Goal: Information Seeking & Learning: Learn about a topic

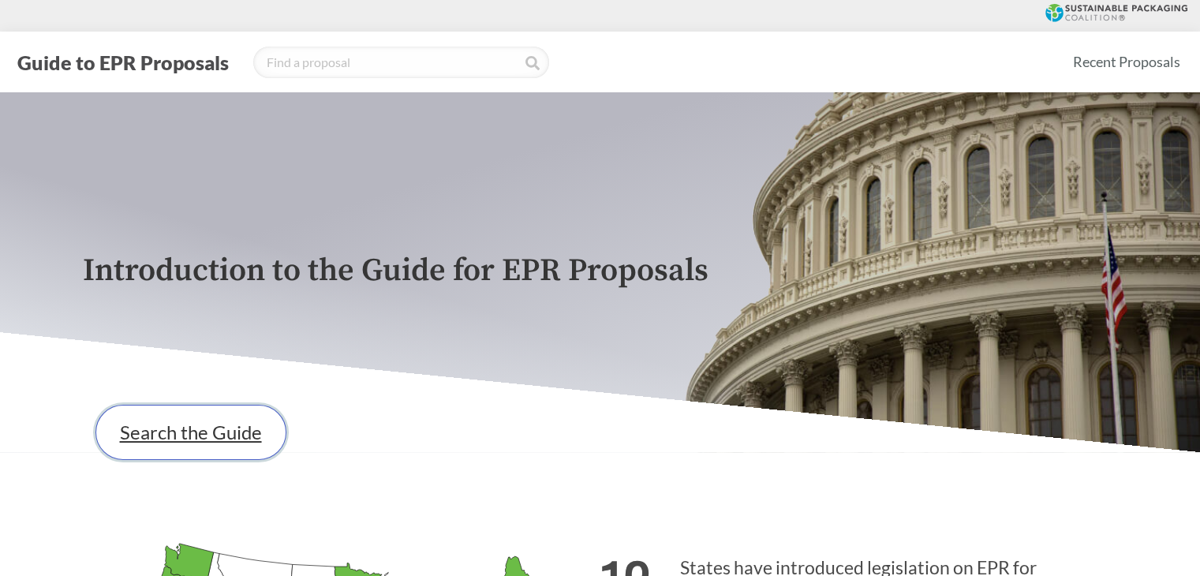
click at [216, 428] on link "Search the Guide" at bounding box center [190, 432] width 191 height 55
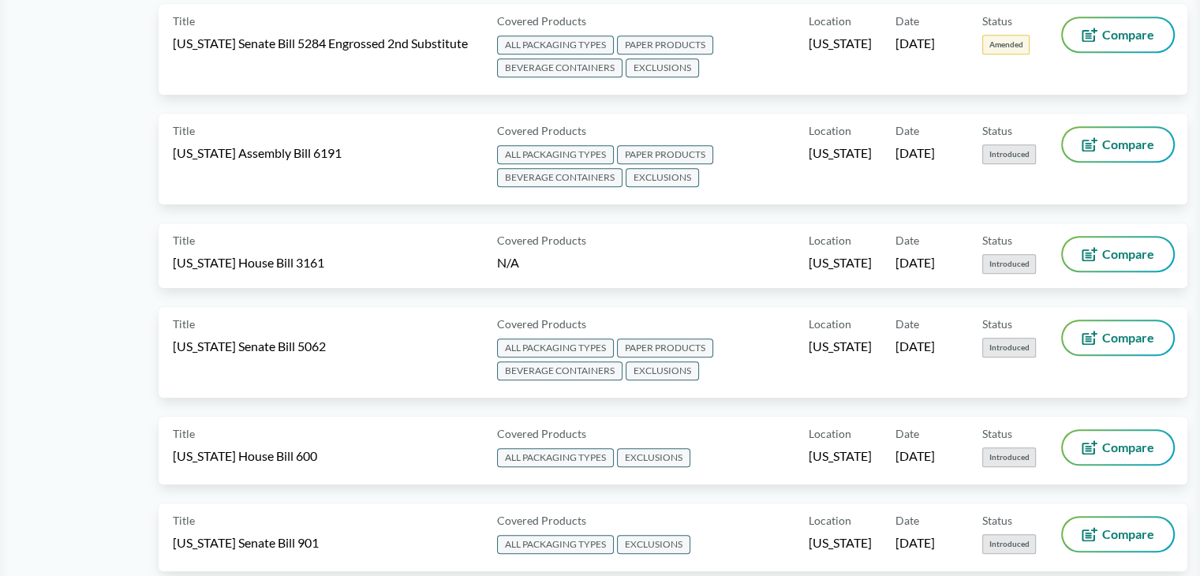
scroll to position [868, 0]
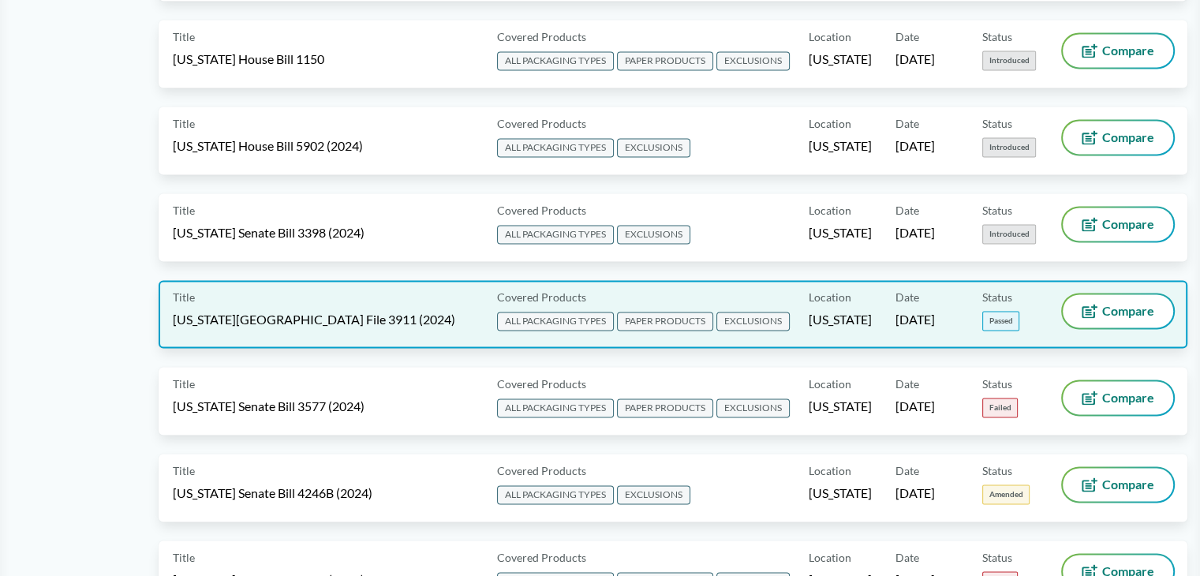
click at [262, 294] on div "Title Minnesota House File 3911 (2024)" at bounding box center [332, 313] width 318 height 39
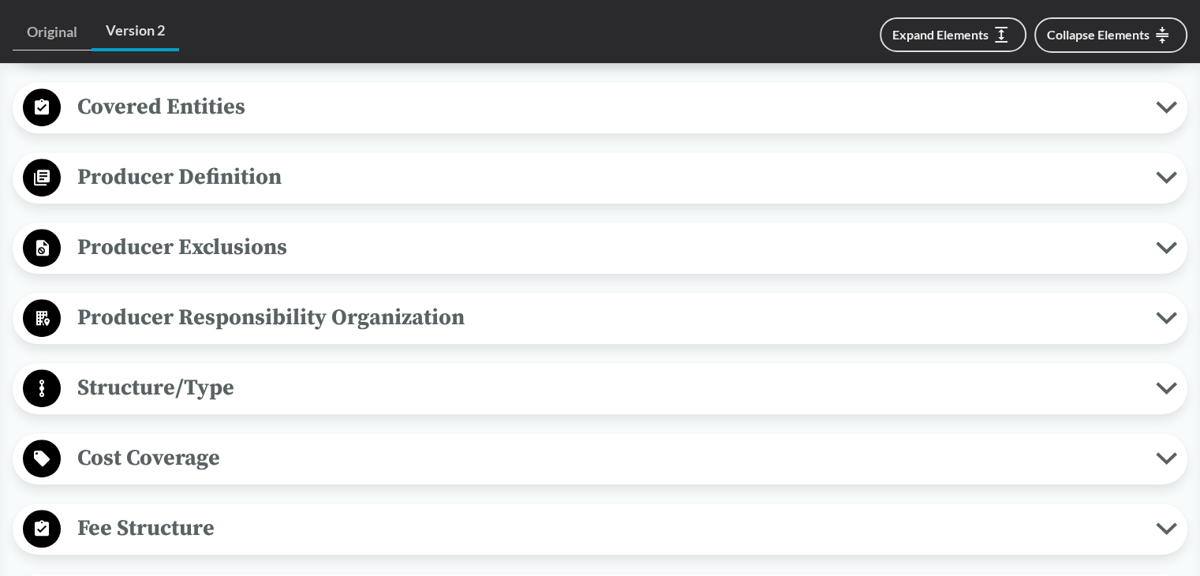
scroll to position [868, 0]
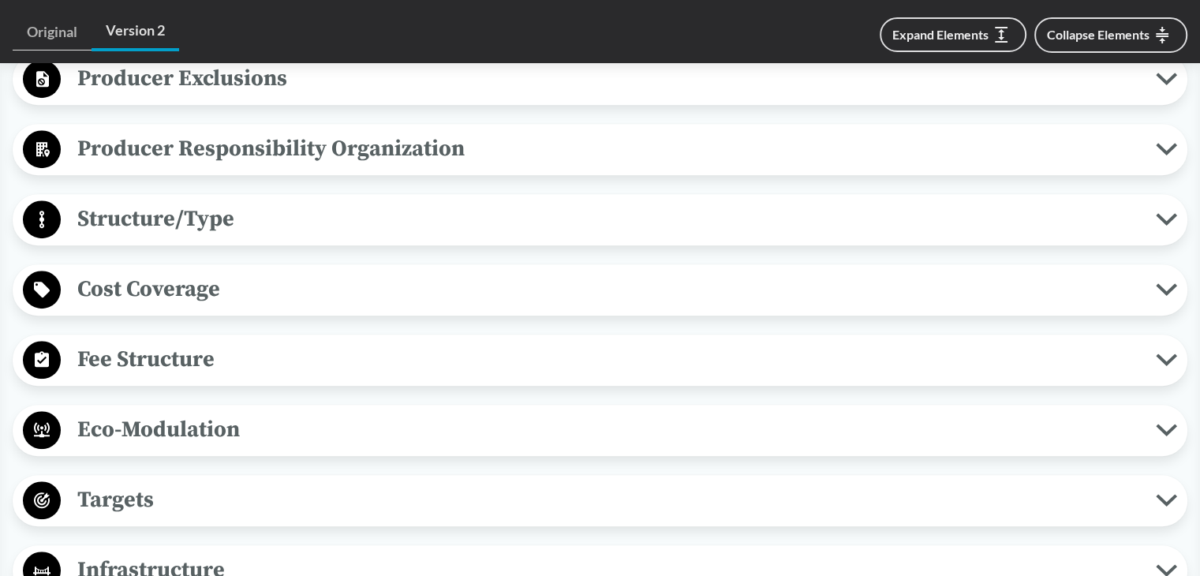
drag, startPoint x: 174, startPoint y: 260, endPoint x: 184, endPoint y: 266, distance: 12.0
click at [174, 271] on span "Cost Coverage" at bounding box center [608, 288] width 1095 height 35
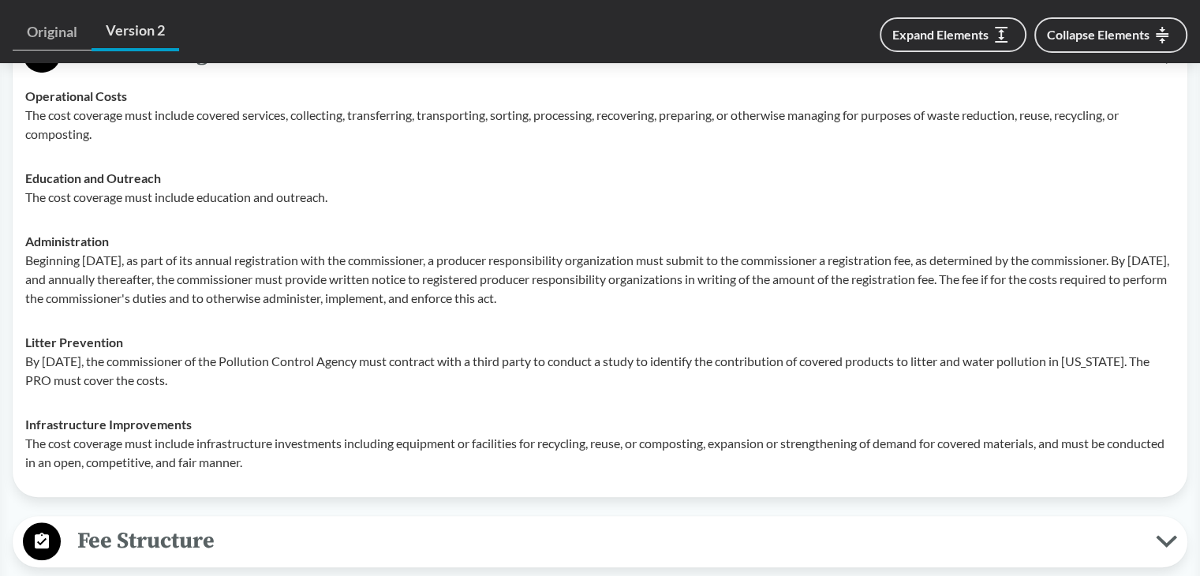
scroll to position [1104, 0]
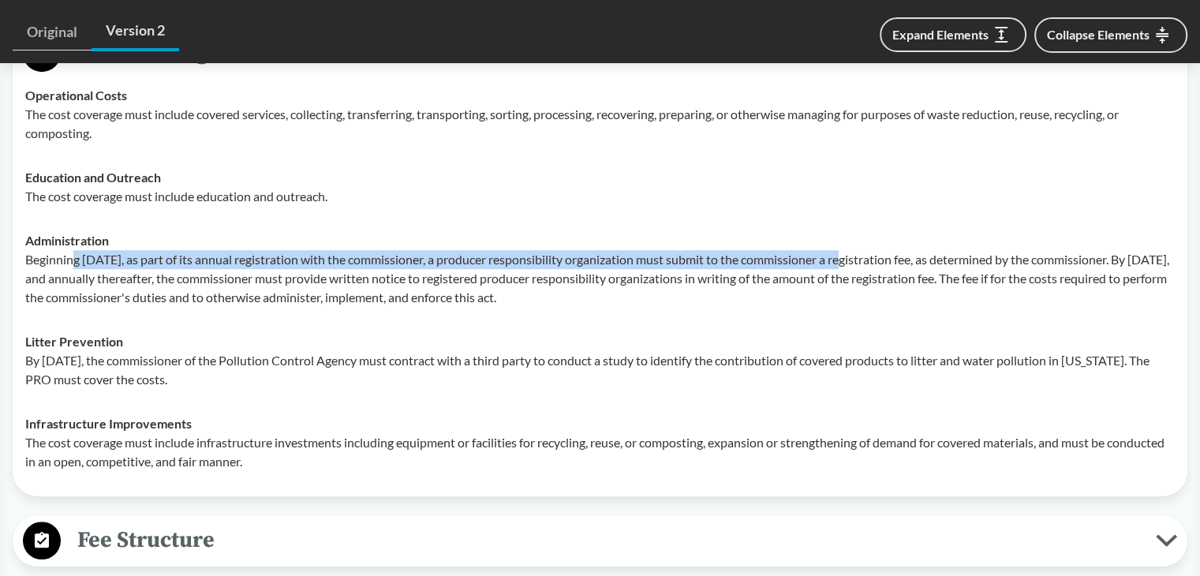
drag, startPoint x: 77, startPoint y: 241, endPoint x: 847, endPoint y: 241, distance: 770.7
click at [847, 250] on p "Beginning [DATE], as part of its annual registration with the commissioner, a p…" at bounding box center [599, 278] width 1149 height 57
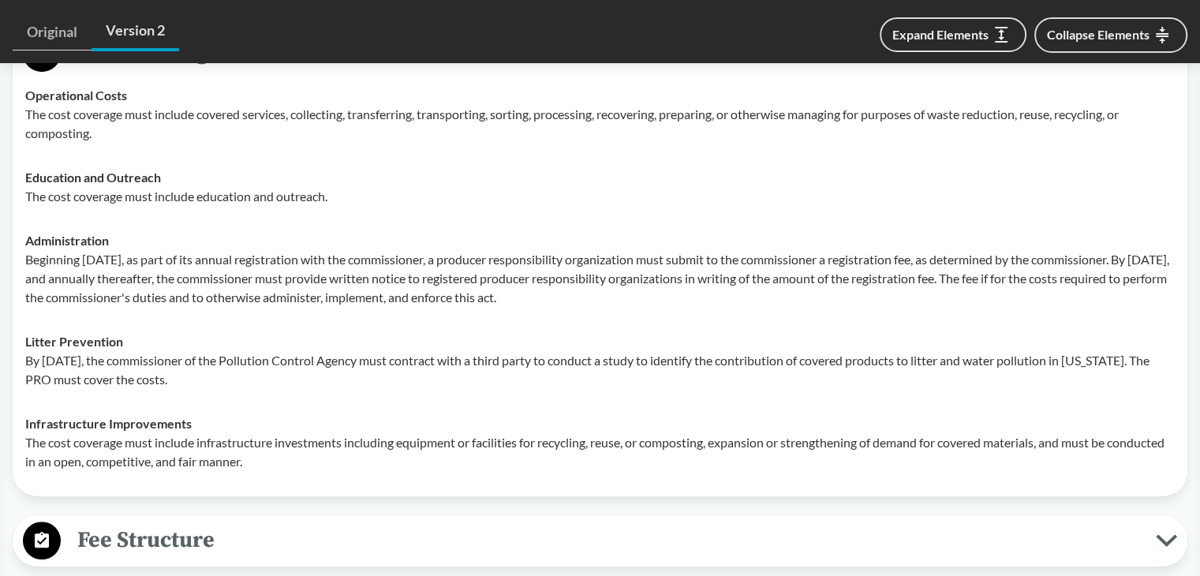
click at [654, 270] on p "Beginning [DATE], as part of its annual registration with the commissioner, a p…" at bounding box center [599, 278] width 1149 height 57
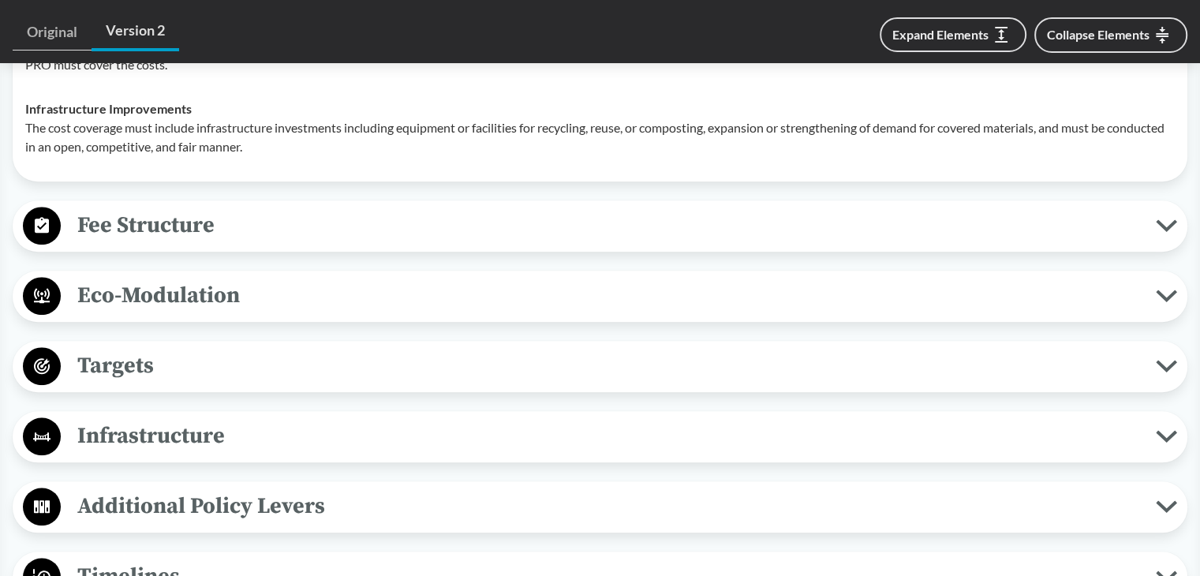
scroll to position [1420, 0]
click at [122, 277] on span "Eco-Modulation" at bounding box center [608, 294] width 1095 height 35
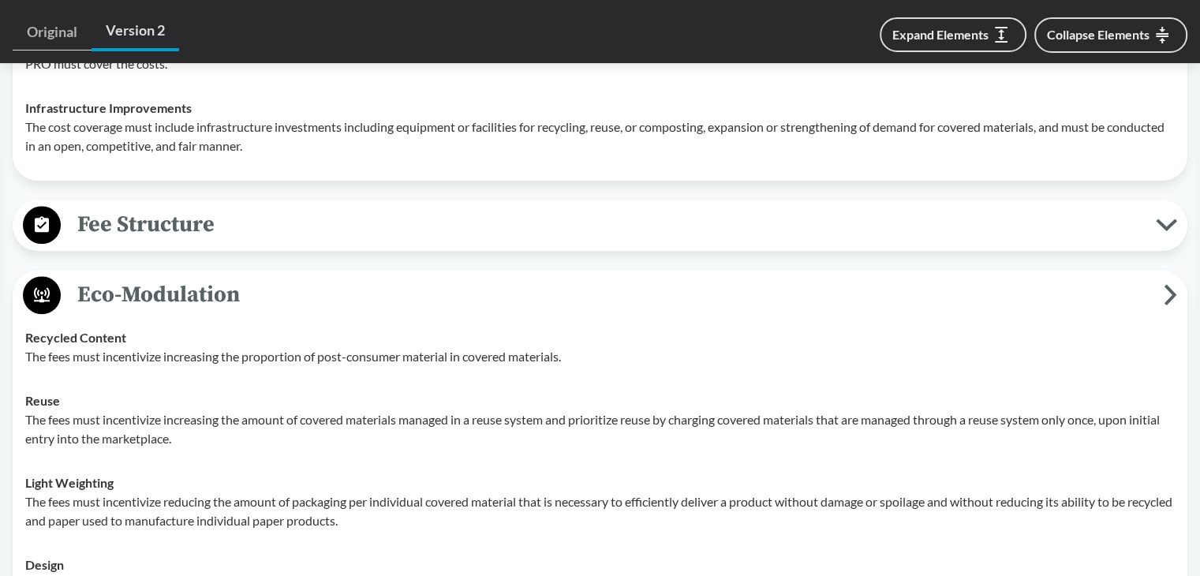
click at [148, 207] on span "Fee Structure" at bounding box center [608, 224] width 1095 height 35
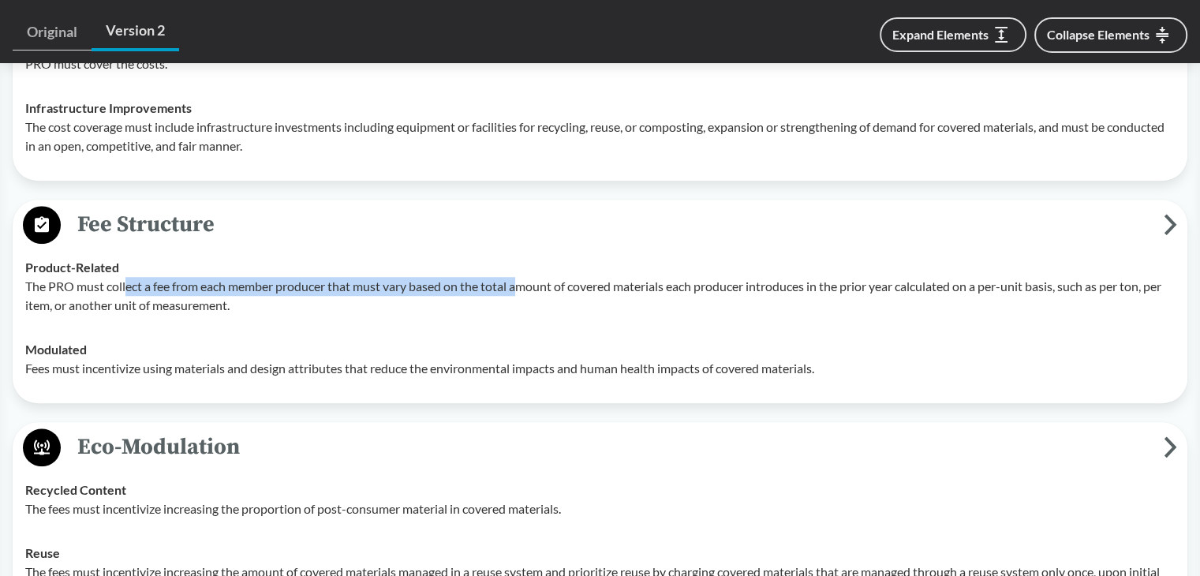
drag, startPoint x: 126, startPoint y: 260, endPoint x: 524, endPoint y: 263, distance: 397.6
click at [524, 277] on p "The PRO must collect a fee from each member producer that must vary based on th…" at bounding box center [599, 296] width 1149 height 38
click at [275, 301] on td "Product-Related The PRO must collect a fee from each member producer that must …" at bounding box center [600, 286] width 1164 height 82
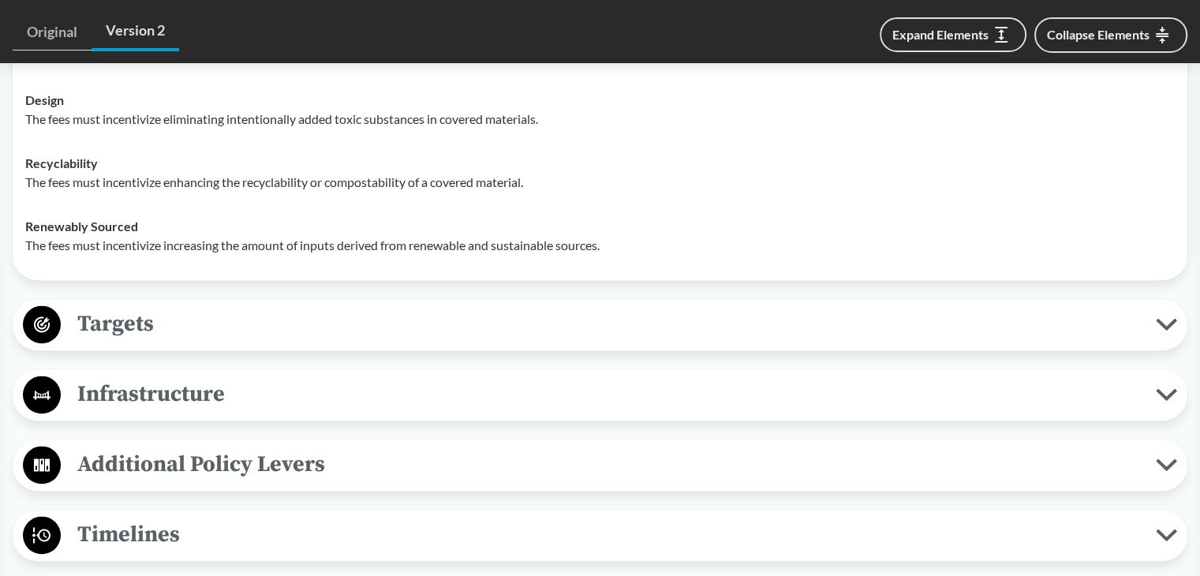
scroll to position [2051, 0]
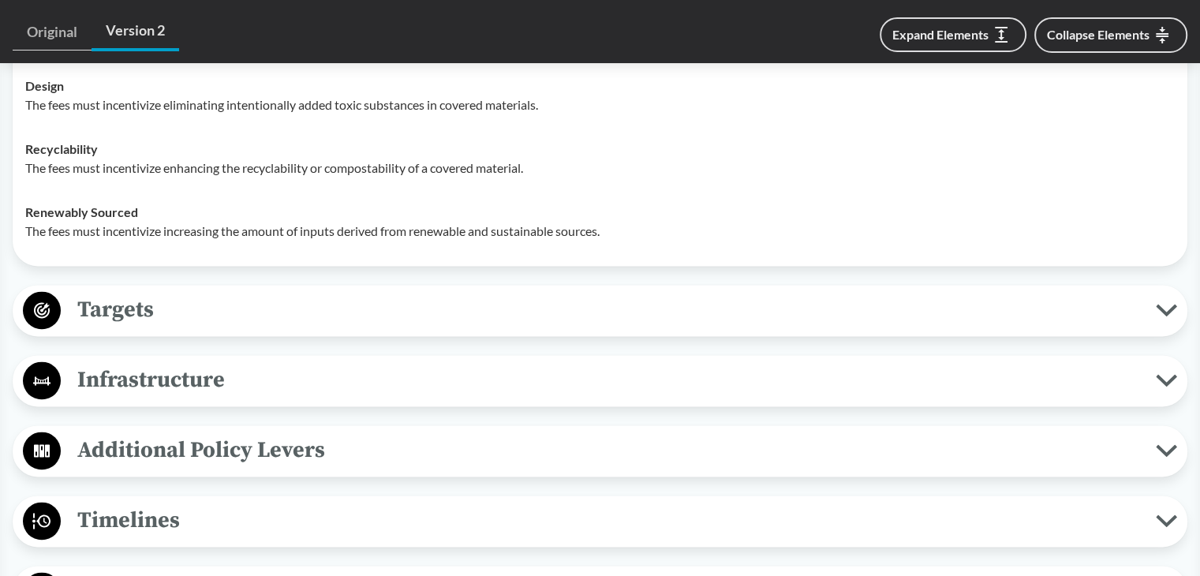
click at [309, 438] on span "Additional Policy Levers" at bounding box center [608, 449] width 1095 height 35
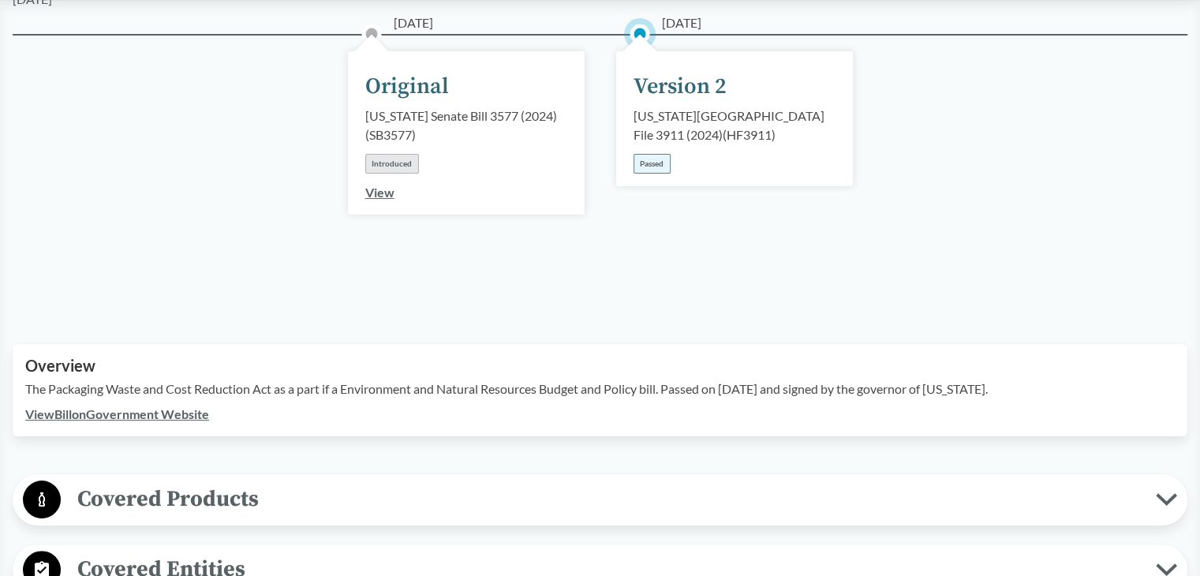
scroll to position [0, 0]
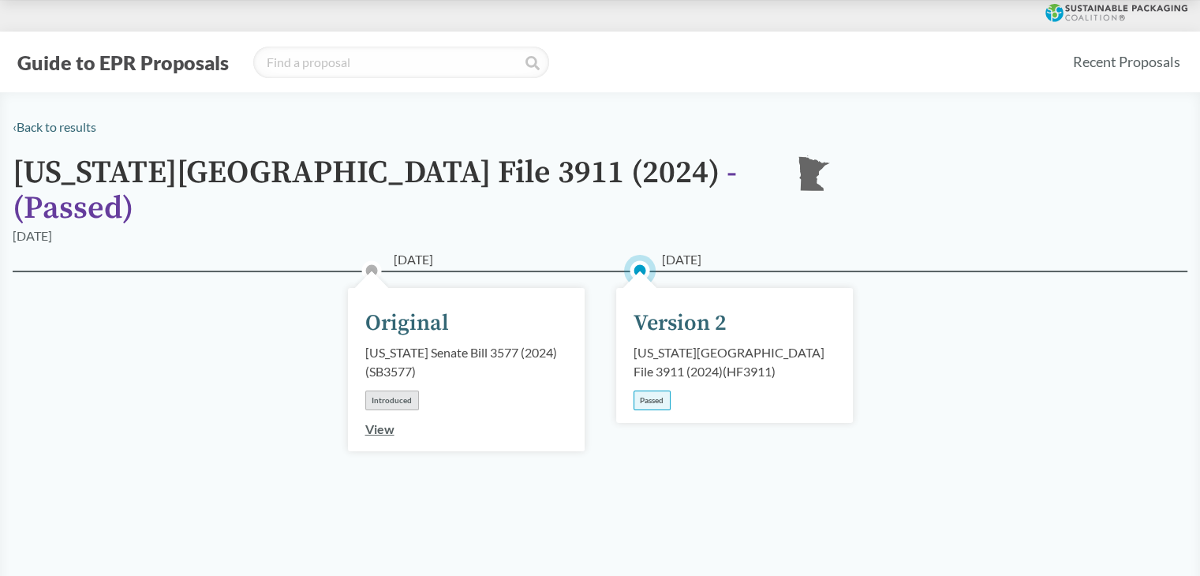
click at [719, 288] on div "05/22/2024 Version 2 Minnesota House File 3911 (2024) ( HF3911 ) Passed" at bounding box center [734, 355] width 237 height 135
drag, startPoint x: 719, startPoint y: 288, endPoint x: 708, endPoint y: 300, distance: 16.7
click at [719, 307] on div "Version 2" at bounding box center [679, 323] width 93 height 33
click at [665, 343] on div "Minnesota House File 3911 (2024) ( HF3911 )" at bounding box center [734, 362] width 202 height 38
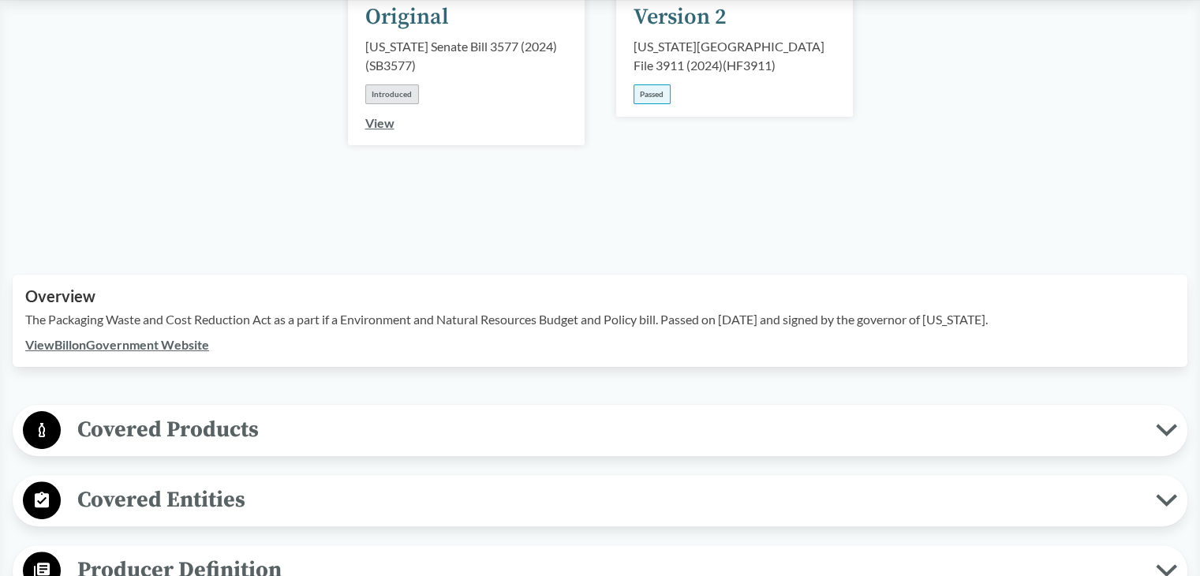
scroll to position [473, 0]
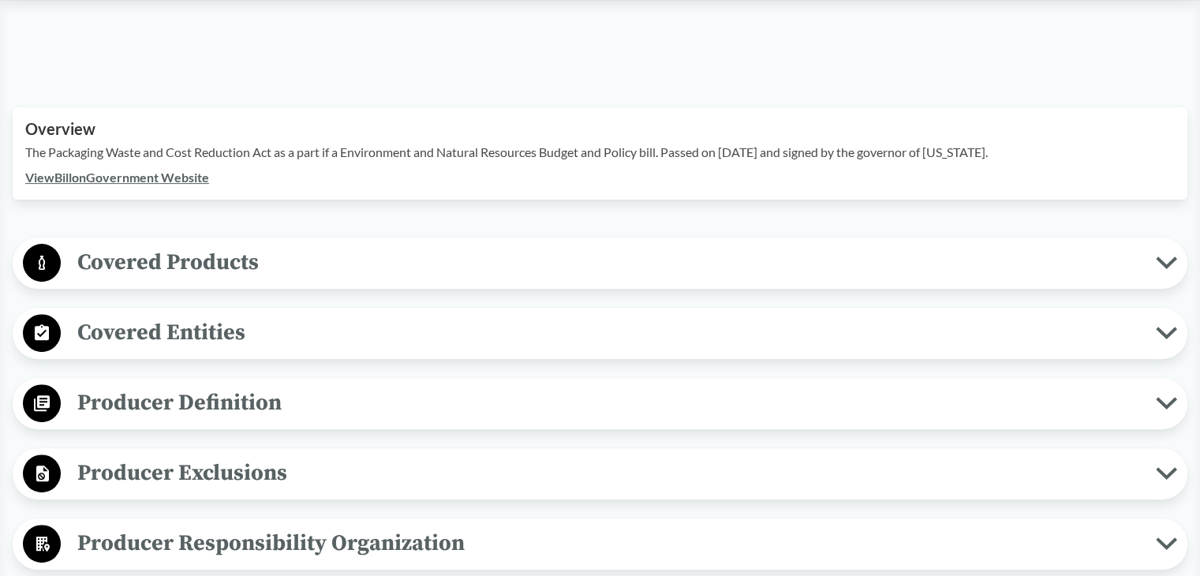
click at [268, 245] on span "Covered Products" at bounding box center [608, 262] width 1095 height 35
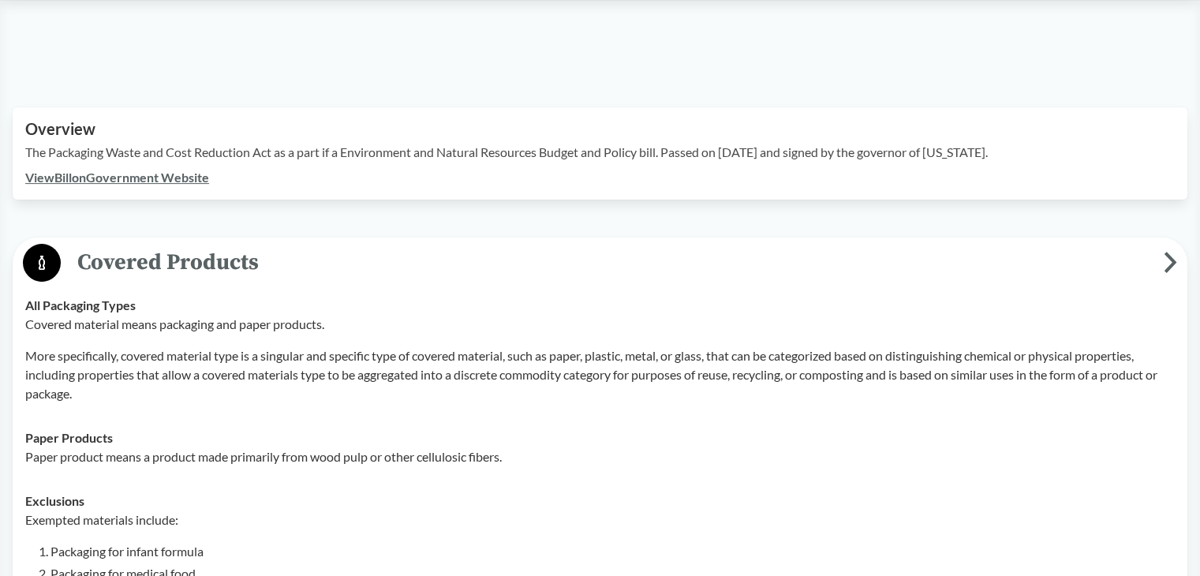
click at [269, 245] on span "Covered Products" at bounding box center [612, 262] width 1103 height 35
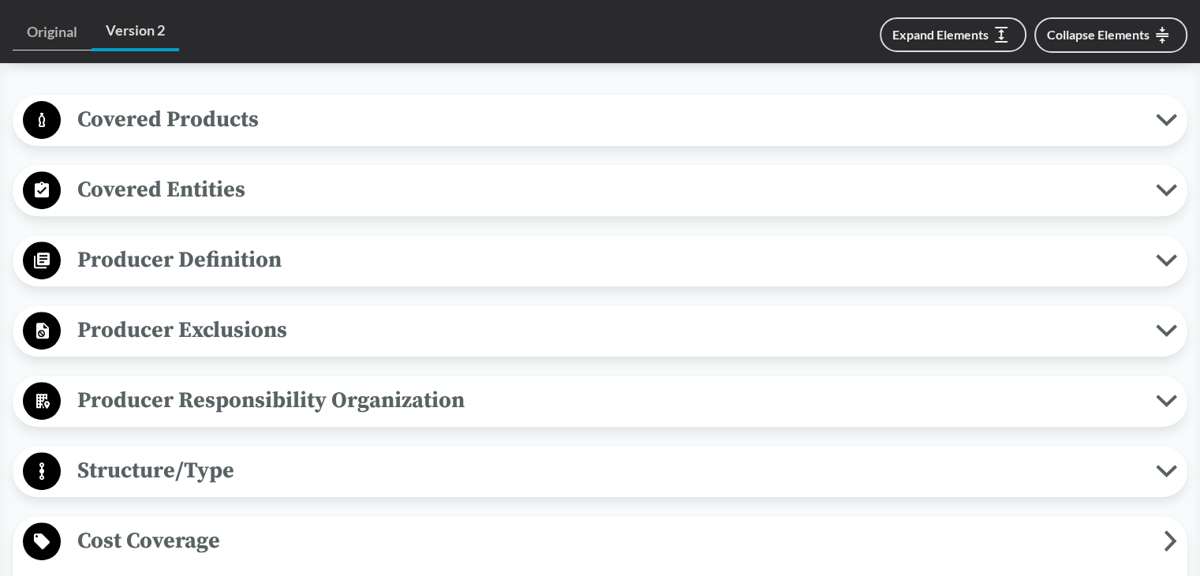
scroll to position [631, 0]
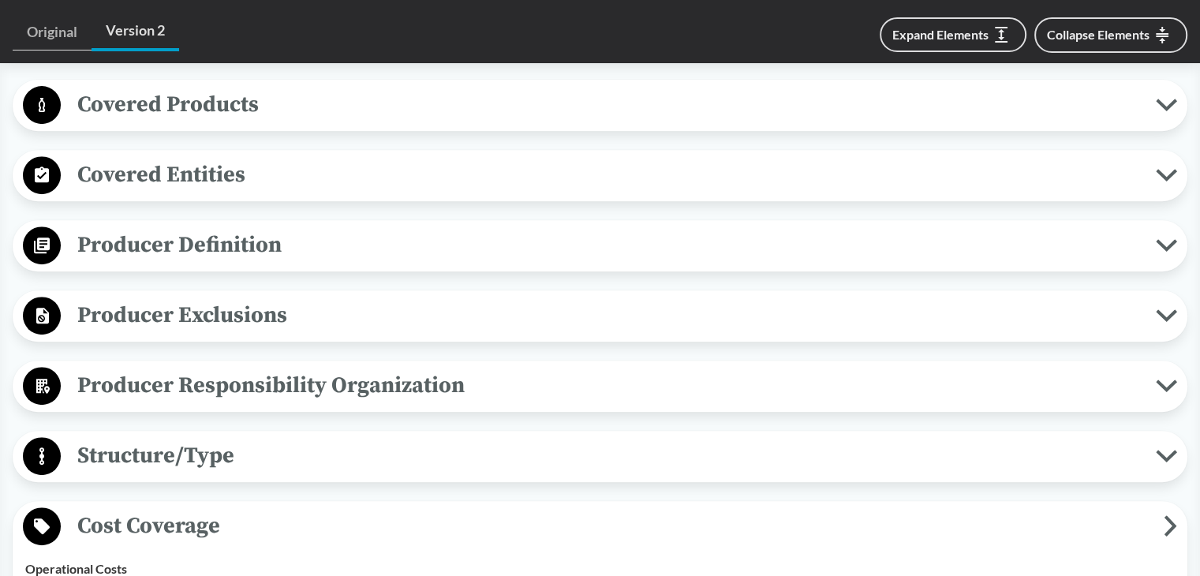
click at [250, 157] on span "Covered Entities" at bounding box center [608, 174] width 1095 height 35
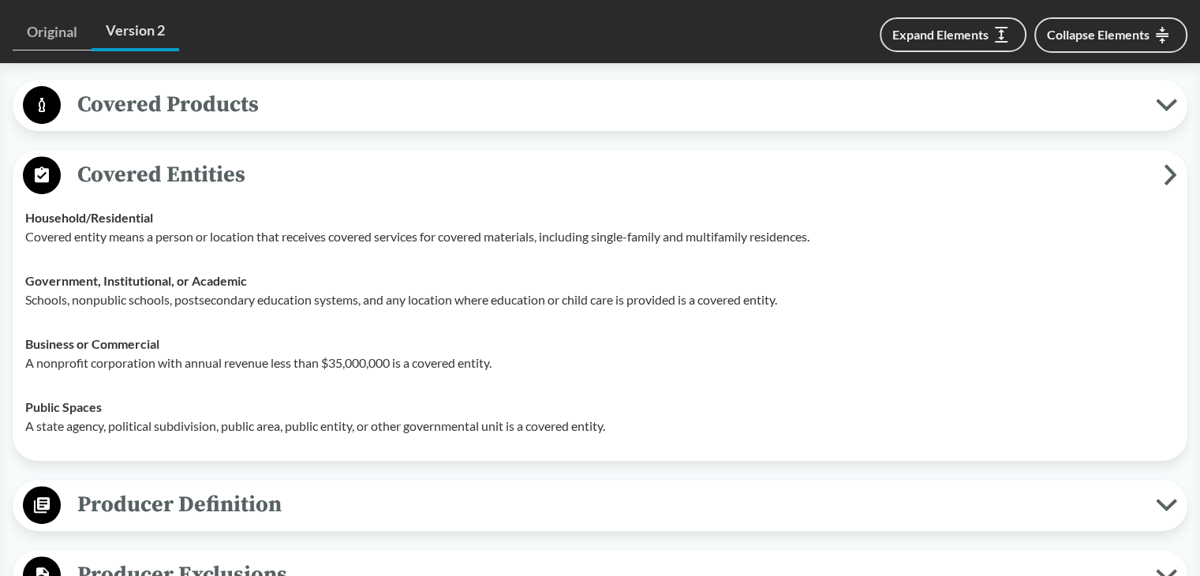
click at [250, 157] on span "Covered Entities" at bounding box center [612, 174] width 1103 height 35
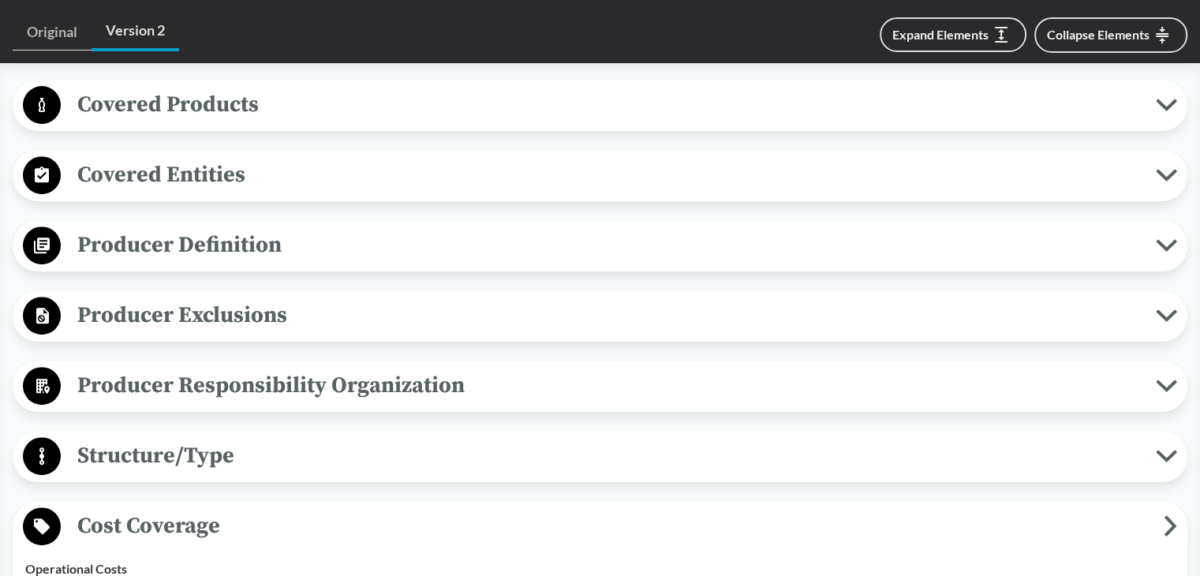
click at [236, 227] on span "Producer Definition" at bounding box center [608, 244] width 1095 height 35
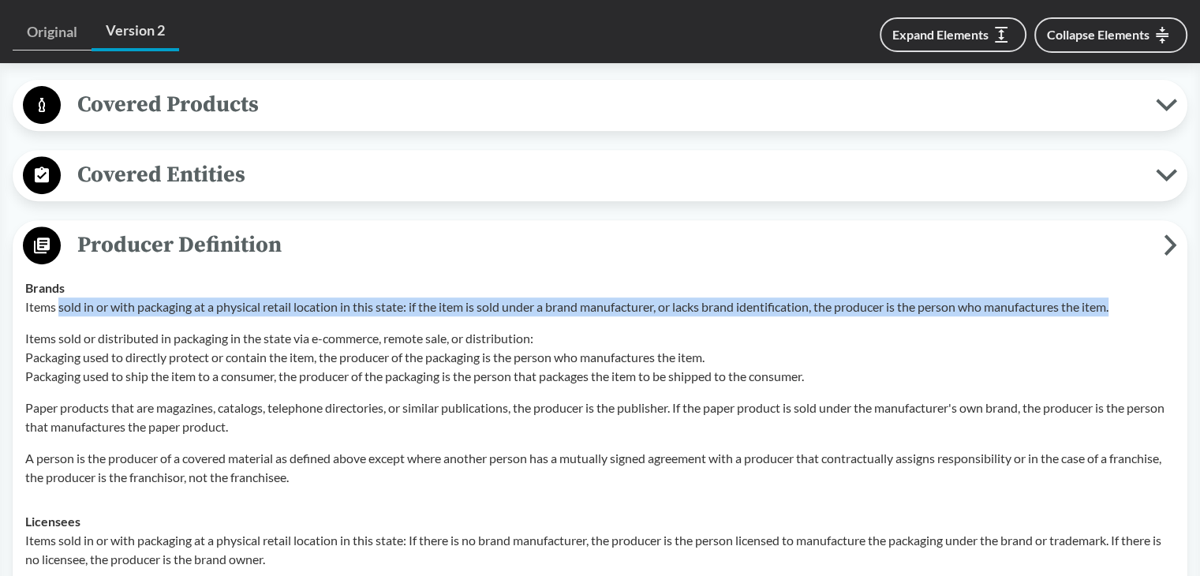
drag, startPoint x: 60, startPoint y: 286, endPoint x: 1133, endPoint y: 278, distance: 1072.8
click at [1133, 297] on p "Items sold in or with packaging at a physical retail location in this state: if…" at bounding box center [599, 306] width 1149 height 19
click at [420, 233] on span "Producer Definition" at bounding box center [612, 244] width 1103 height 35
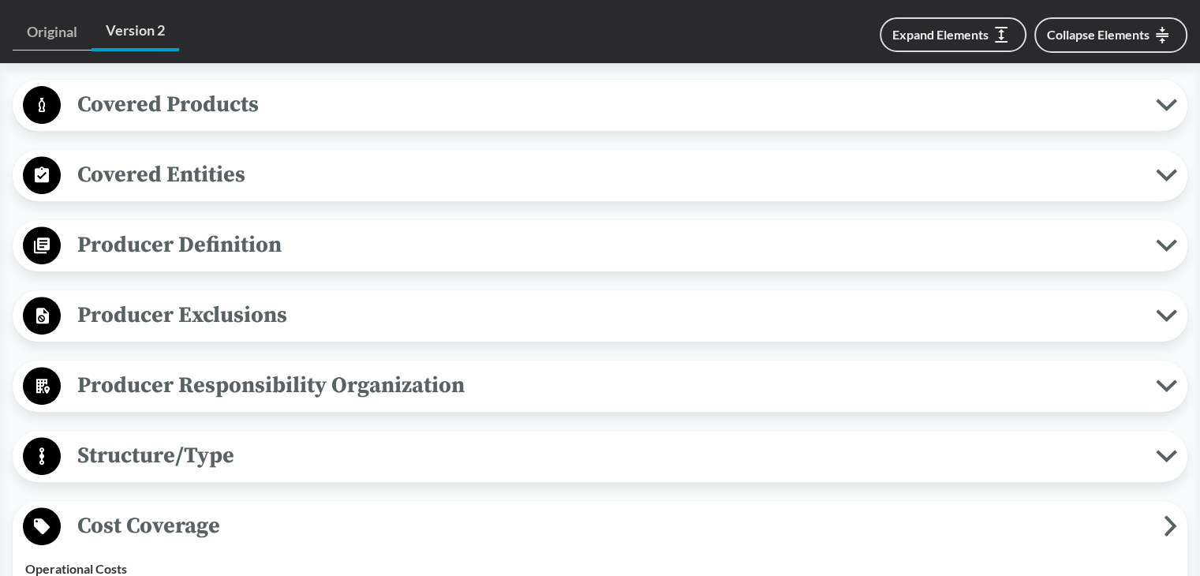
click at [420, 233] on span "Producer Definition" at bounding box center [608, 244] width 1095 height 35
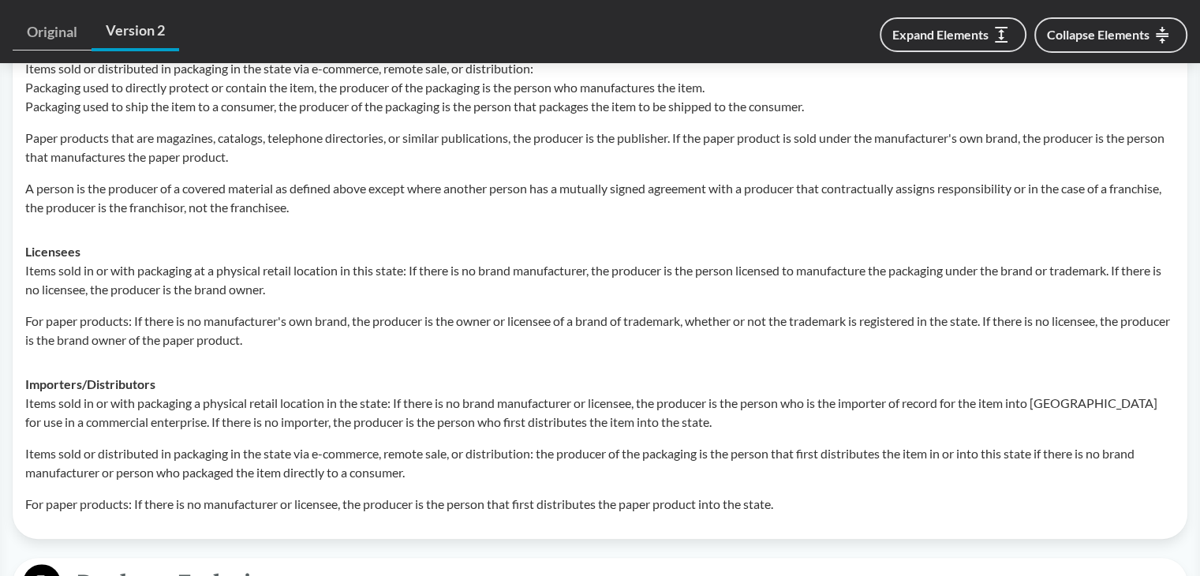
scroll to position [1104, 0]
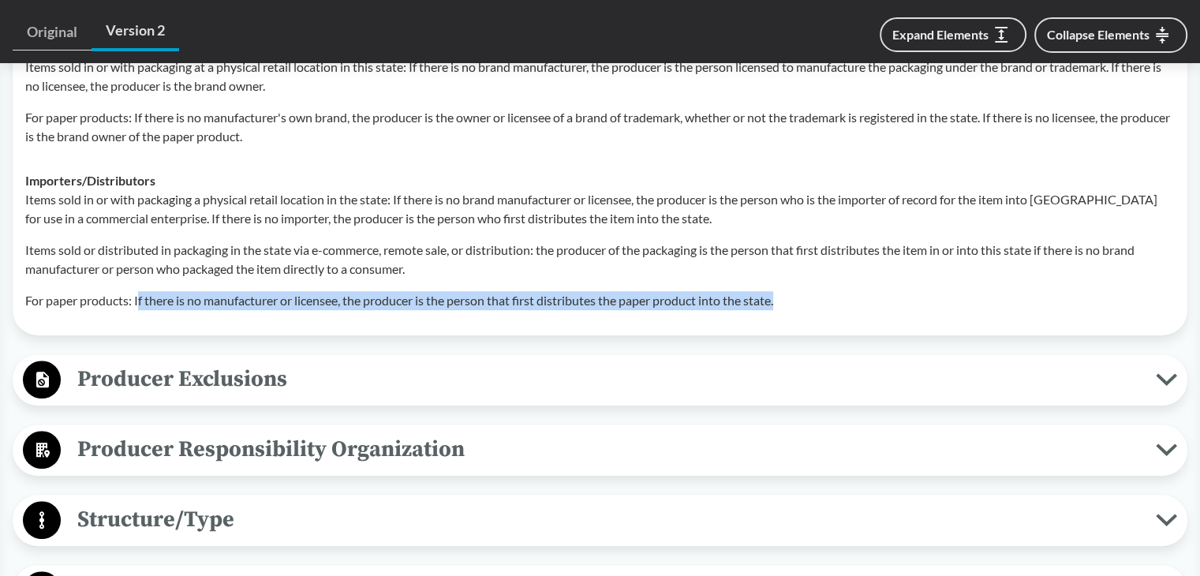
drag, startPoint x: 139, startPoint y: 278, endPoint x: 1071, endPoint y: 278, distance: 932.4
click at [1071, 291] on p "For paper products: If there is no manufacturer or licensee, the producer is th…" at bounding box center [599, 300] width 1149 height 19
click at [845, 291] on p "For paper products: If there is no manufacturer or licensee, the producer is th…" at bounding box center [599, 300] width 1149 height 19
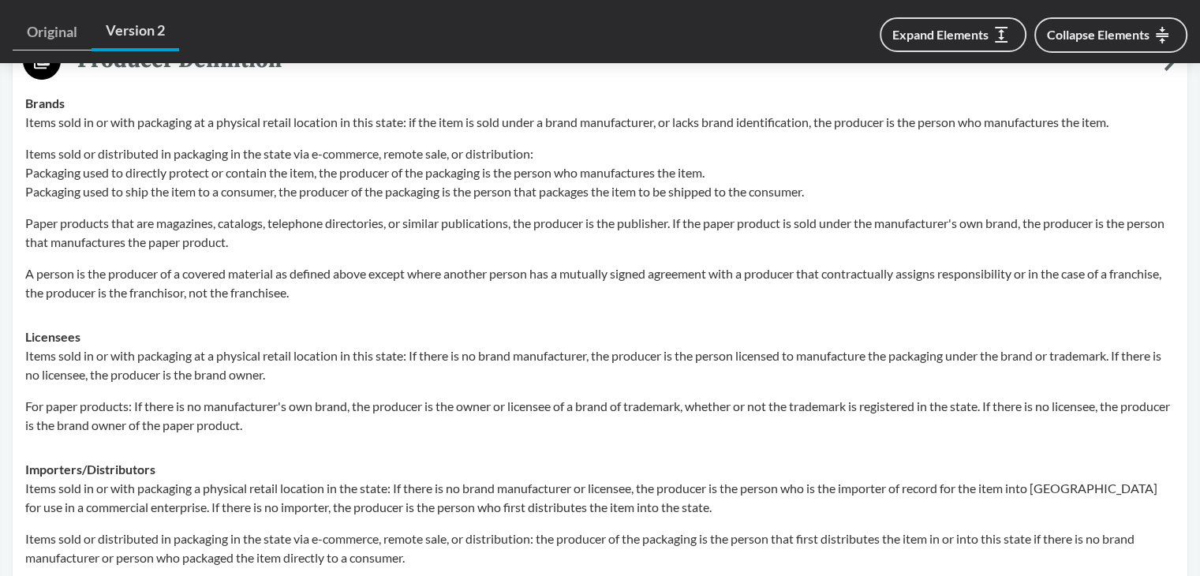
scroll to position [789, 0]
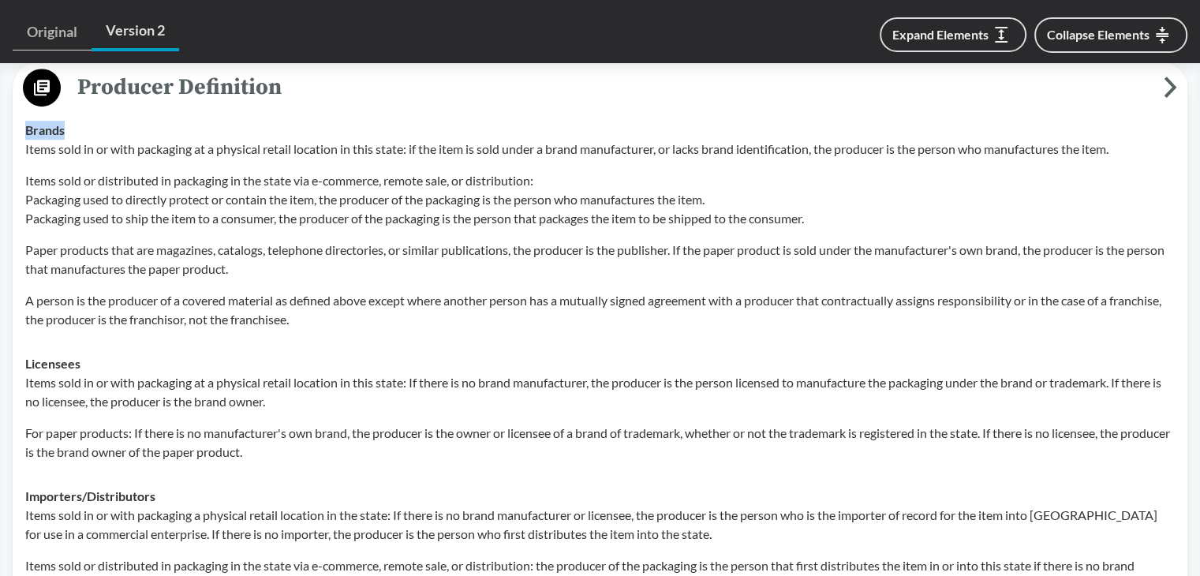
drag, startPoint x: 22, startPoint y: 106, endPoint x: 75, endPoint y: 109, distance: 52.9
click at [75, 109] on td "Brands Items sold in or with packaging at a physical retail location in this st…" at bounding box center [600, 224] width 1164 height 233
copy strong "Brands"
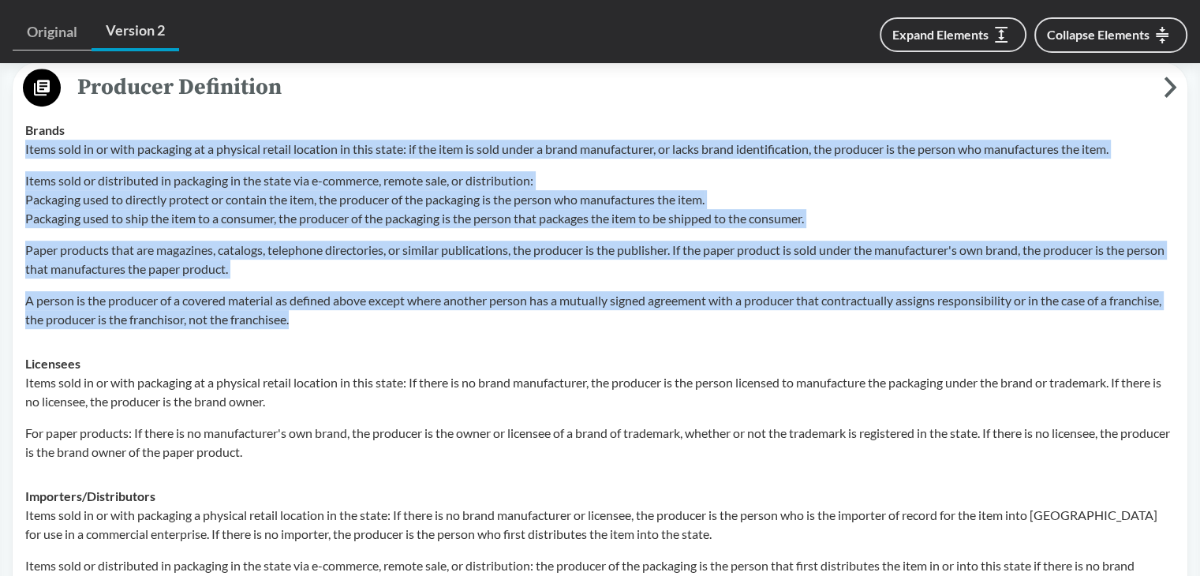
drag, startPoint x: 22, startPoint y: 124, endPoint x: 707, endPoint y: 290, distance: 704.6
click at [707, 290] on td "Brands Items sold in or with packaging at a physical retail location in this st…" at bounding box center [600, 224] width 1164 height 233
copy div "Items sold in or with packaging at a physical retail location in this state: if…"
click at [104, 171] on p "Items sold or distributed in packaging in the state via e-commerce, remote sale…" at bounding box center [599, 199] width 1149 height 57
click at [39, 140] on p "Items sold in or with packaging at a physical retail location in this state: if…" at bounding box center [599, 149] width 1149 height 19
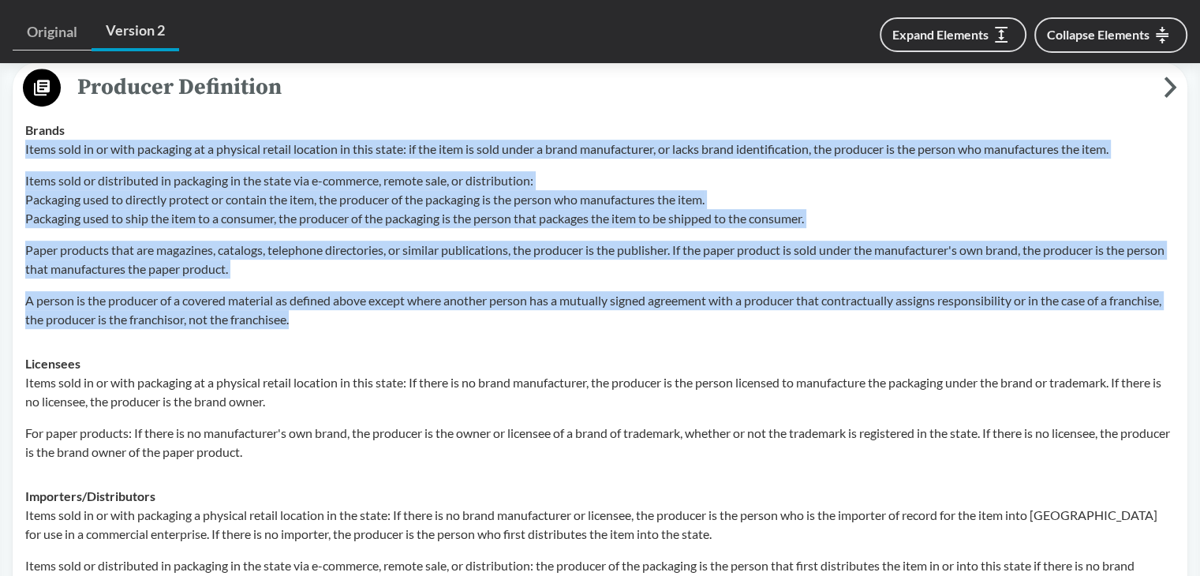
click at [31, 140] on p "Items sold in or with packaging at a physical retail location in this state: if…" at bounding box center [599, 149] width 1149 height 19
drag, startPoint x: 25, startPoint y: 127, endPoint x: 50, endPoint y: 129, distance: 25.4
click at [26, 140] on p "Items sold in or with packaging at a physical retail location in this state: if…" at bounding box center [599, 149] width 1149 height 19
click at [51, 140] on p "Items sold in or with packaging at a physical retail location in this state: if…" at bounding box center [599, 149] width 1149 height 19
click at [57, 140] on p "Items sold in or with packaging at a physical retail location in this state: if…" at bounding box center [599, 149] width 1149 height 19
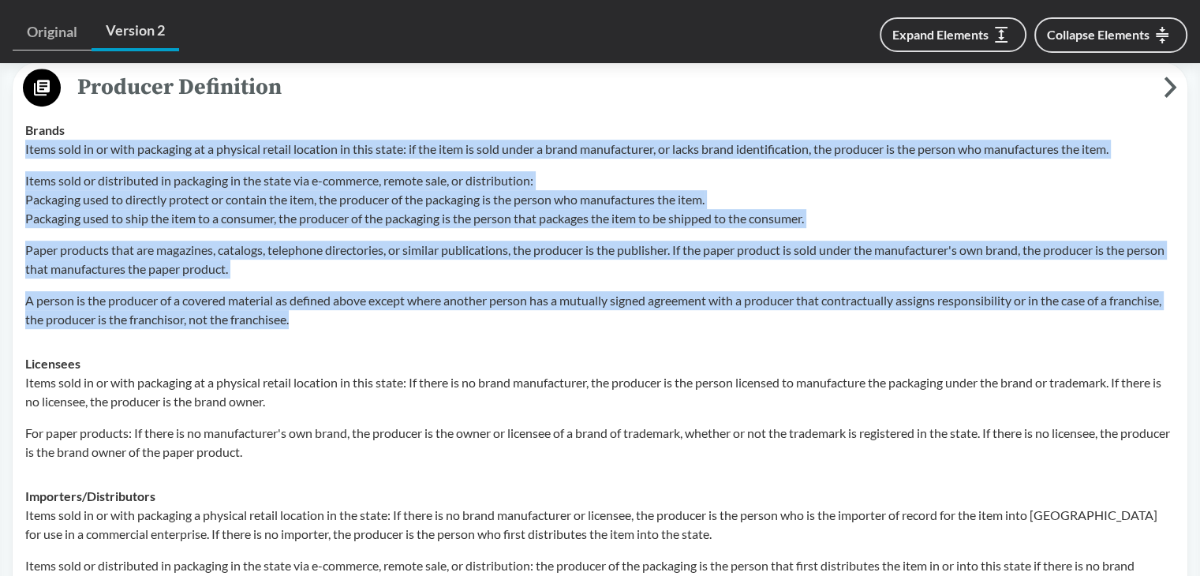
copy div "Items sold in or with packaging at a physical retail location in this state: if…"
click at [297, 241] on p "Paper products that are magazines, catalogs, telephone directories, or similar …" at bounding box center [599, 260] width 1149 height 38
drag, startPoint x: 24, startPoint y: 103, endPoint x: 436, endPoint y: 292, distance: 453.2
click at [436, 292] on td "Brands Items sold in or with packaging at a physical retail location in this st…" at bounding box center [600, 224] width 1164 height 233
copy div "Brands Items sold in or with packaging at a physical retail location in this st…"
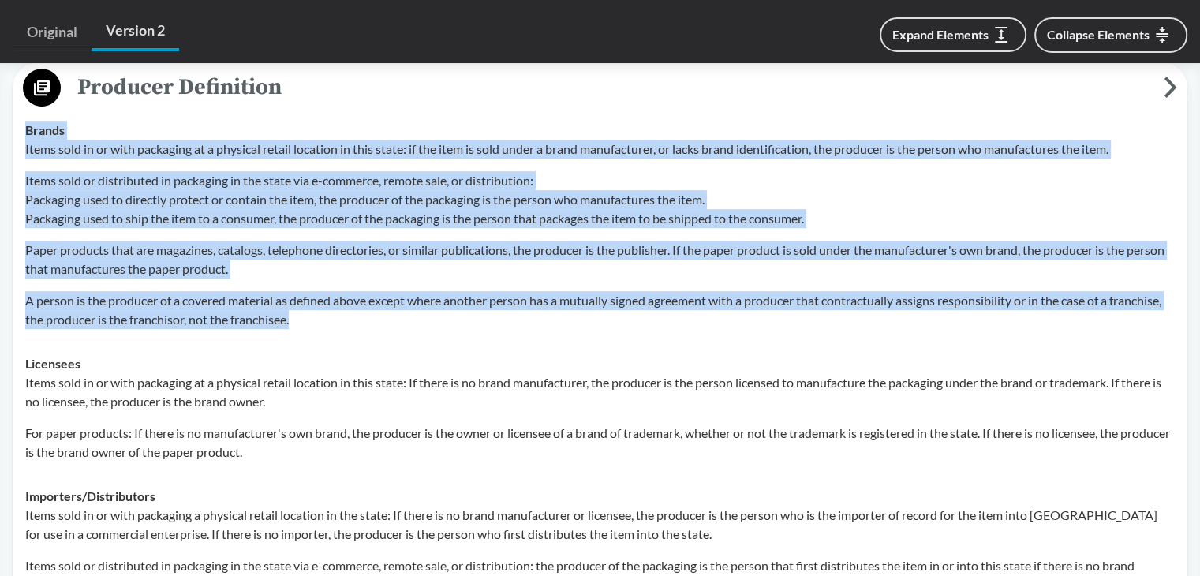
click at [375, 248] on p "Paper products that are magazines, catalogs, telephone directories, or similar …" at bounding box center [599, 260] width 1149 height 38
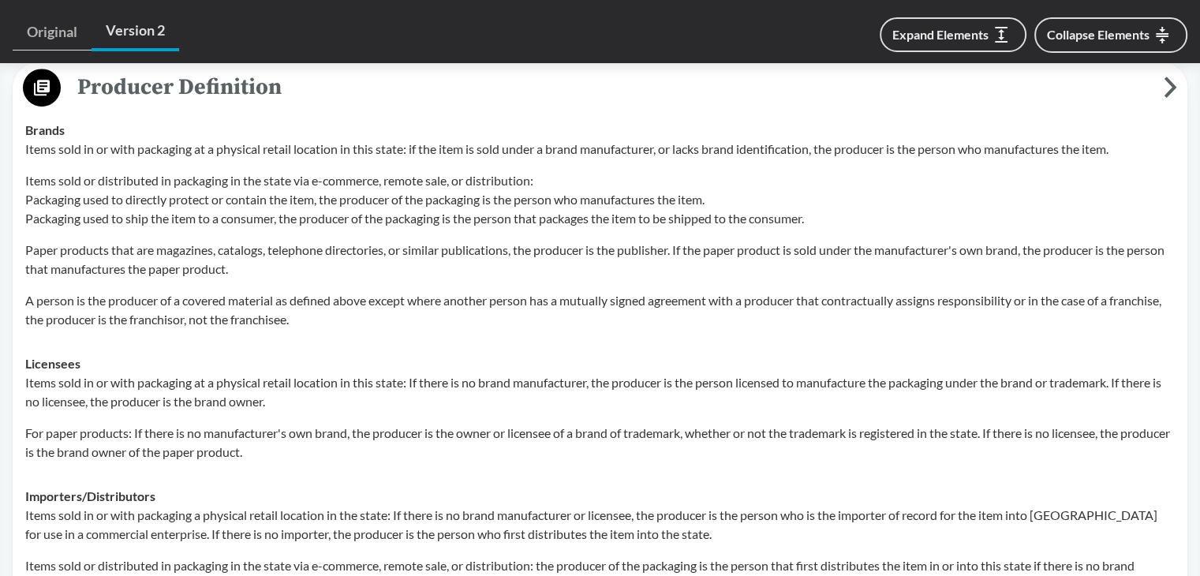
click at [306, 260] on div "Items sold in or with packaging at a physical retail location in this state: if…" at bounding box center [599, 234] width 1149 height 189
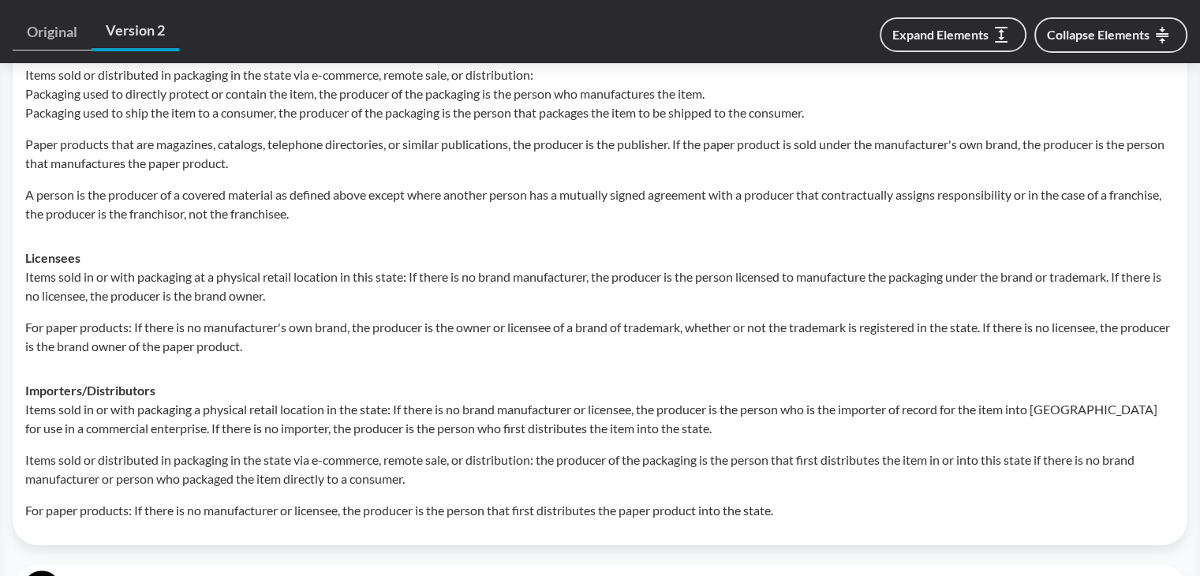
scroll to position [947, 0]
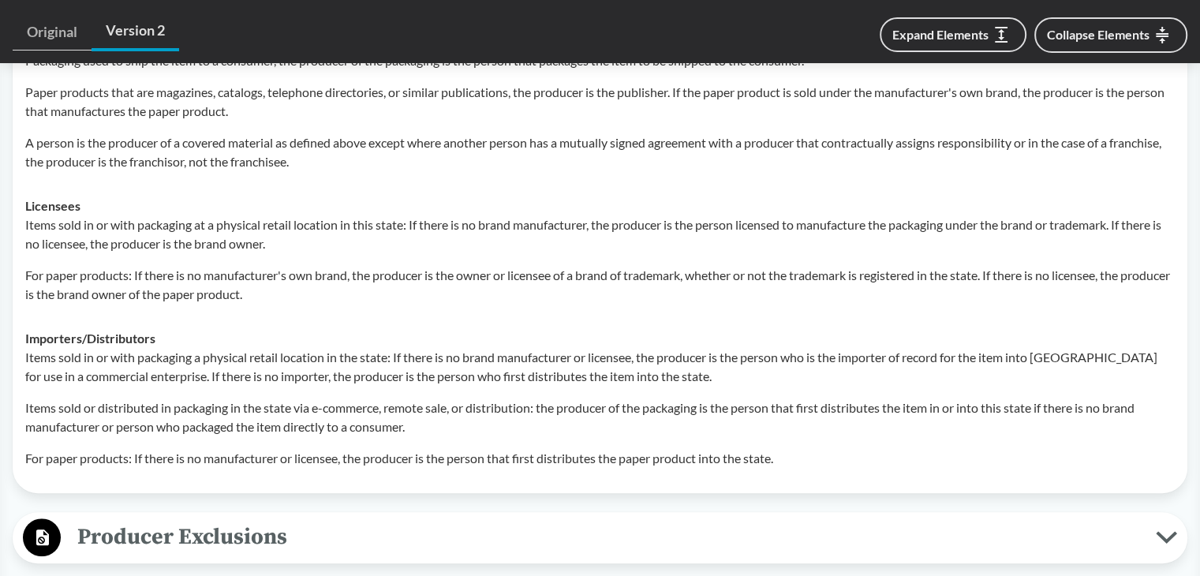
click at [112, 215] on p "Items sold in or with packaging at a physical retail location in this state: If…" at bounding box center [599, 234] width 1149 height 38
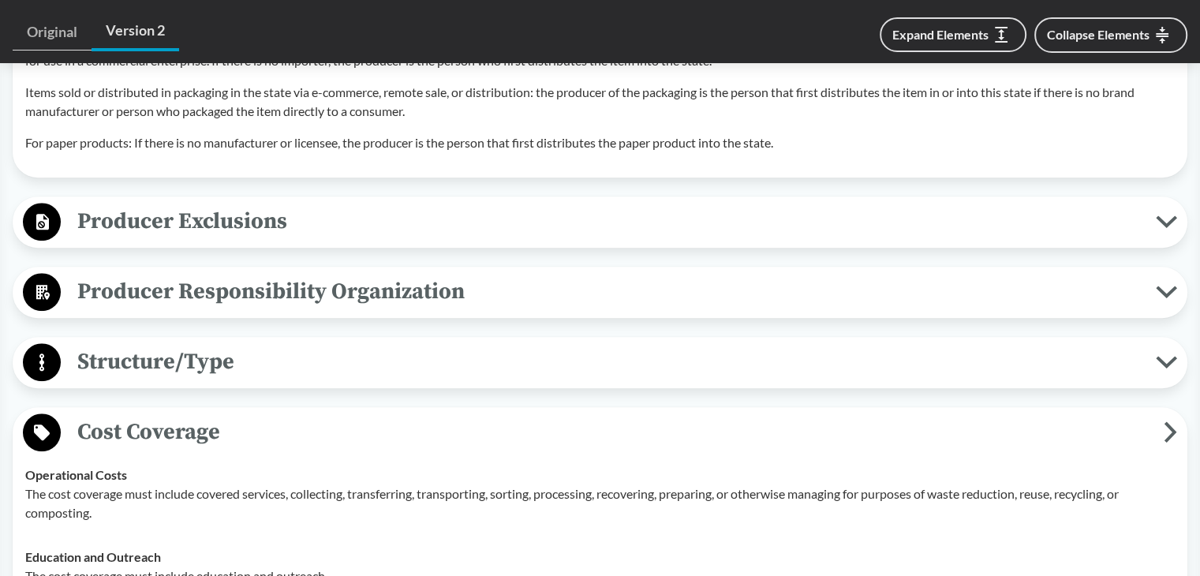
scroll to position [1420, 0]
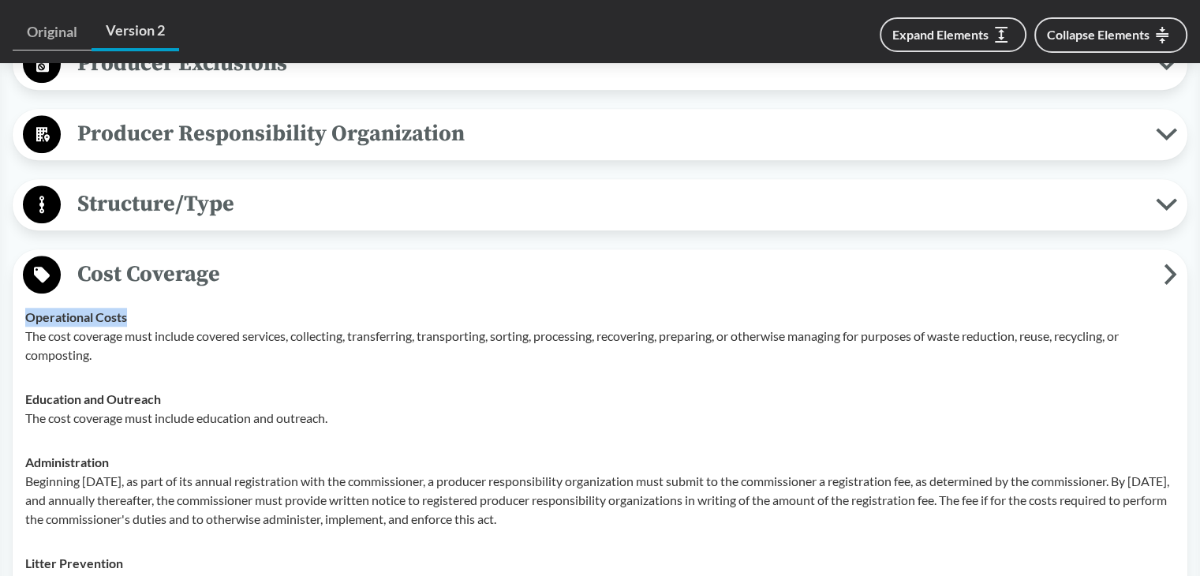
drag, startPoint x: 25, startPoint y: 294, endPoint x: 284, endPoint y: 294, distance: 258.7
click at [284, 308] on div "Operational Costs The cost coverage must include covered services, collecting, …" at bounding box center [599, 336] width 1149 height 57
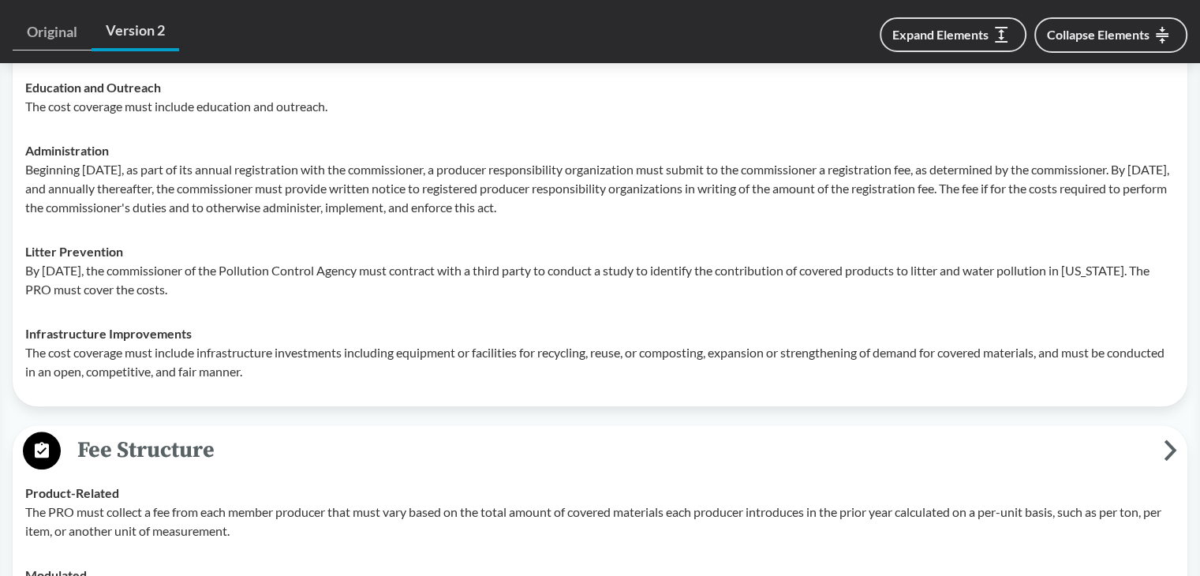
scroll to position [1735, 0]
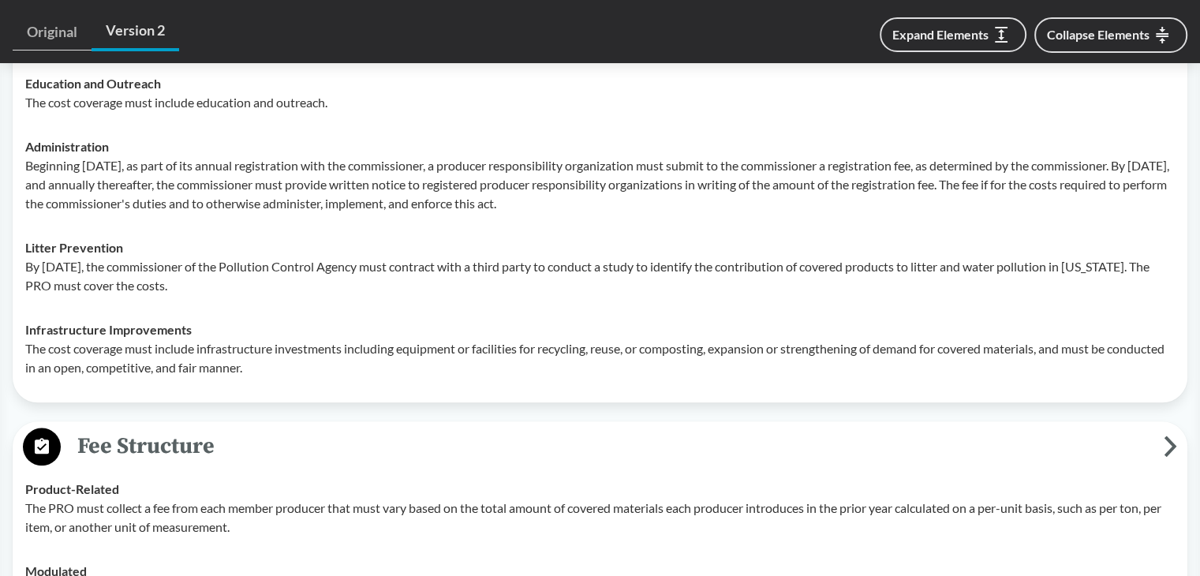
click at [295, 373] on div "Cost Coverage Operational Costs The cost coverage must include covered services…" at bounding box center [600, 168] width 1175 height 469
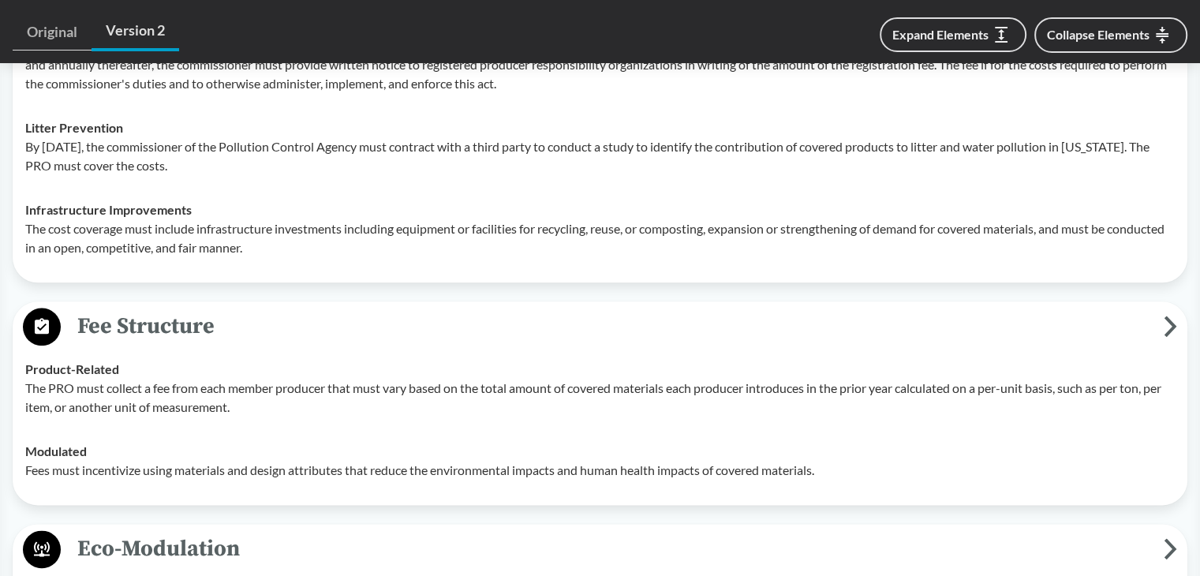
scroll to position [1893, 0]
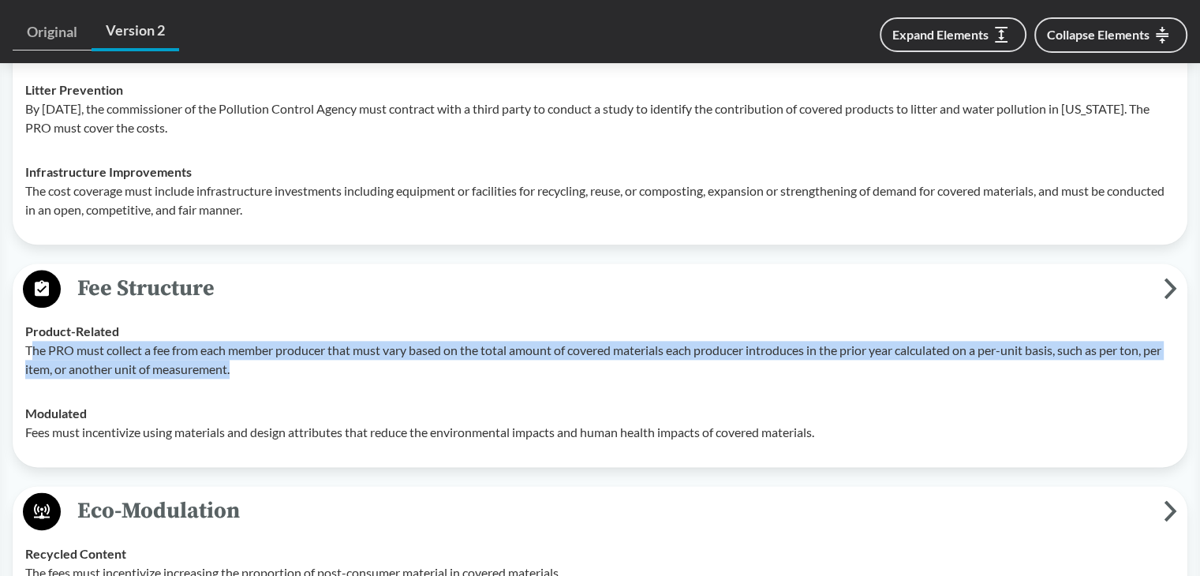
drag, startPoint x: 29, startPoint y: 327, endPoint x: 301, endPoint y: 354, distance: 273.5
click at [301, 354] on p "The PRO must collect a fee from each member producer that must vary based on th…" at bounding box center [599, 360] width 1149 height 38
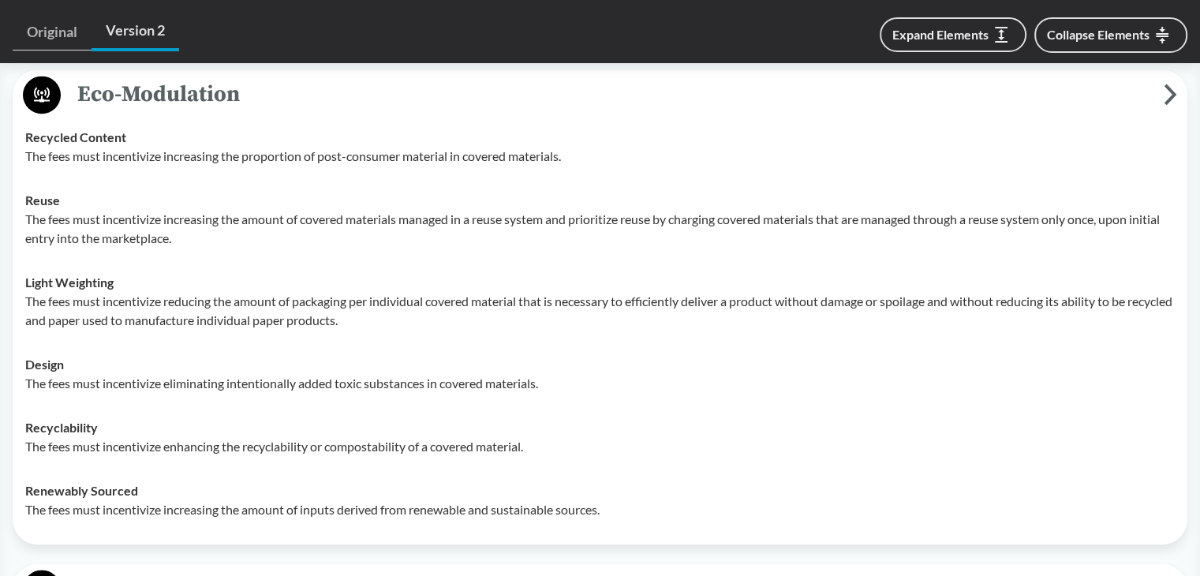
scroll to position [2445, 0]
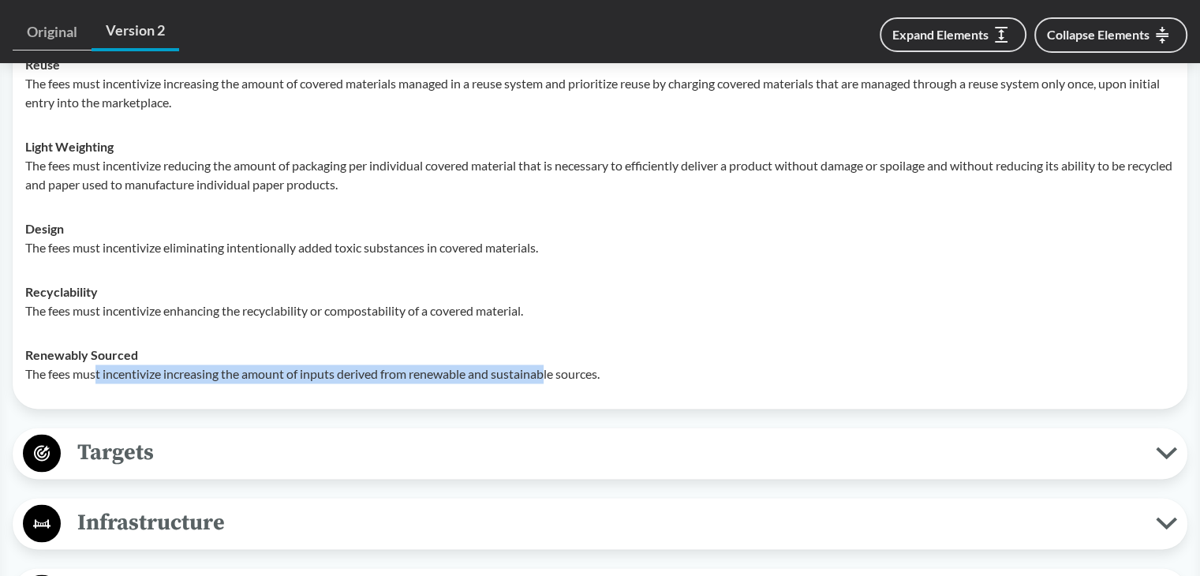
drag, startPoint x: 98, startPoint y: 351, endPoint x: 572, endPoint y: 354, distance: 474.1
click at [571, 364] on p "The fees must incentivize increasing the amount of inputs derived from renewabl…" at bounding box center [599, 373] width 1149 height 19
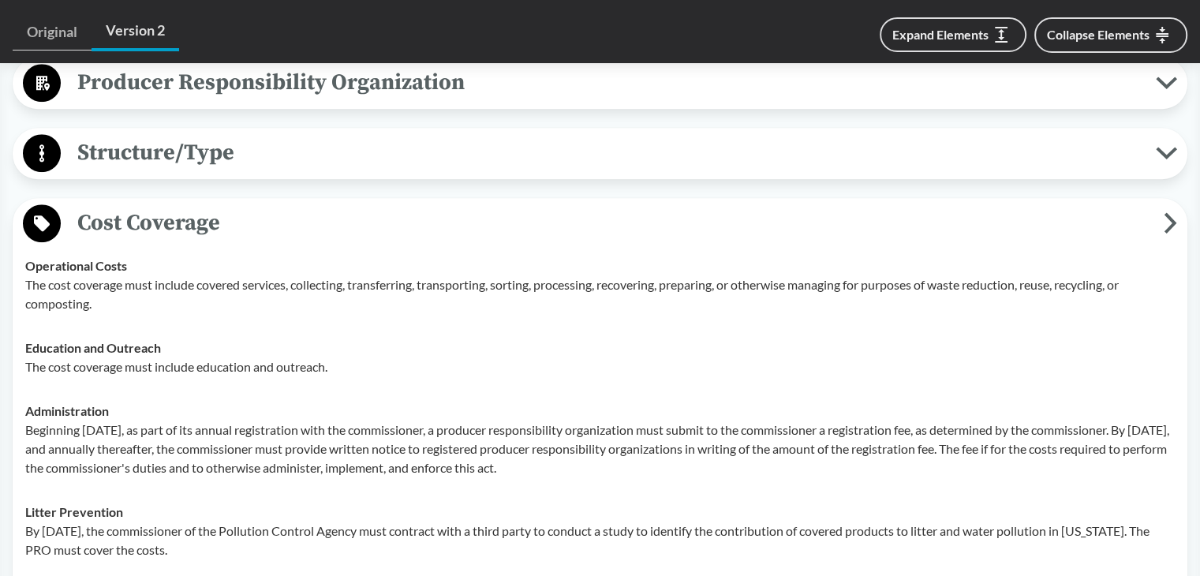
scroll to position [1499, 0]
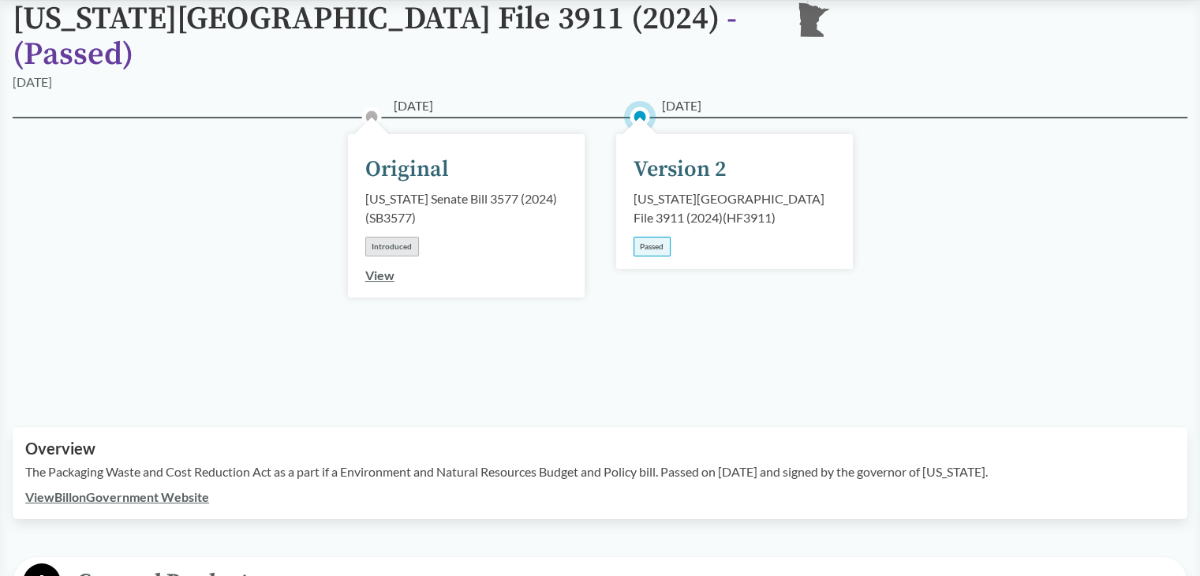
scroll to position [158, 0]
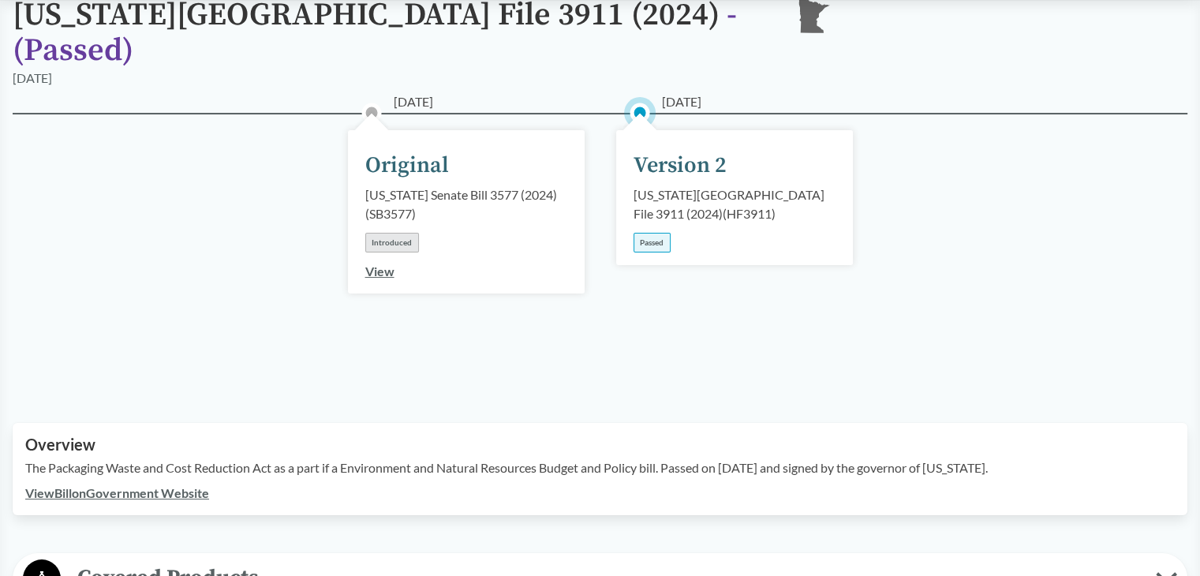
click at [380, 263] on link "View" at bounding box center [379, 270] width 29 height 15
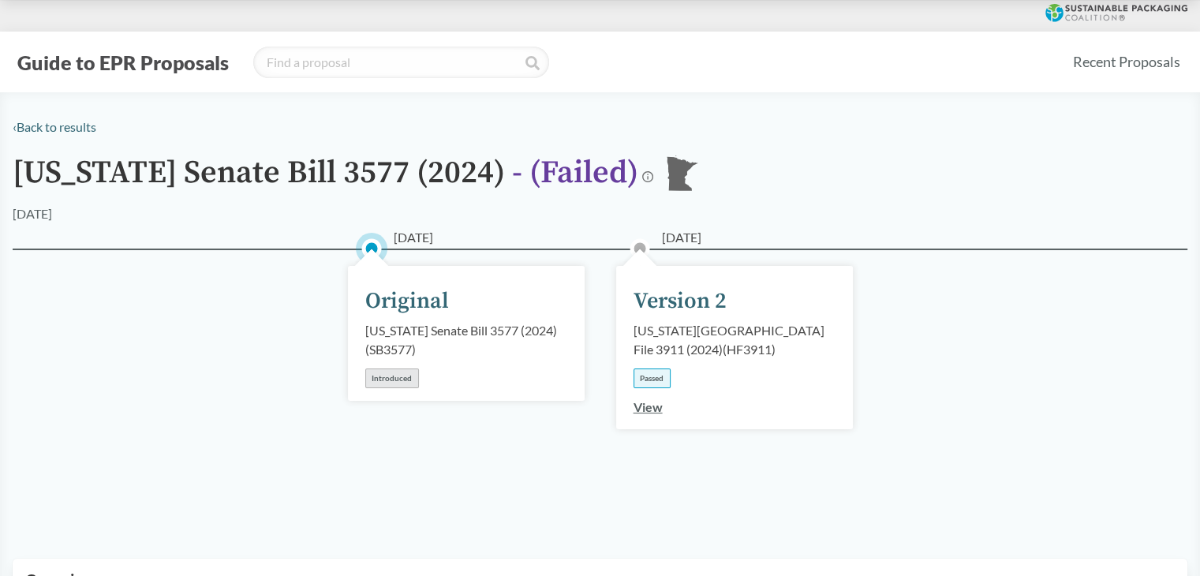
click at [662, 310] on div "Version 2" at bounding box center [679, 301] width 93 height 33
click at [653, 417] on div "[DATE] Version 2 [US_STATE][GEOGRAPHIC_DATA] File 3911 (2024) ( HF3911 ) Passed…" at bounding box center [734, 347] width 237 height 163
click at [656, 407] on link "View" at bounding box center [647, 406] width 29 height 15
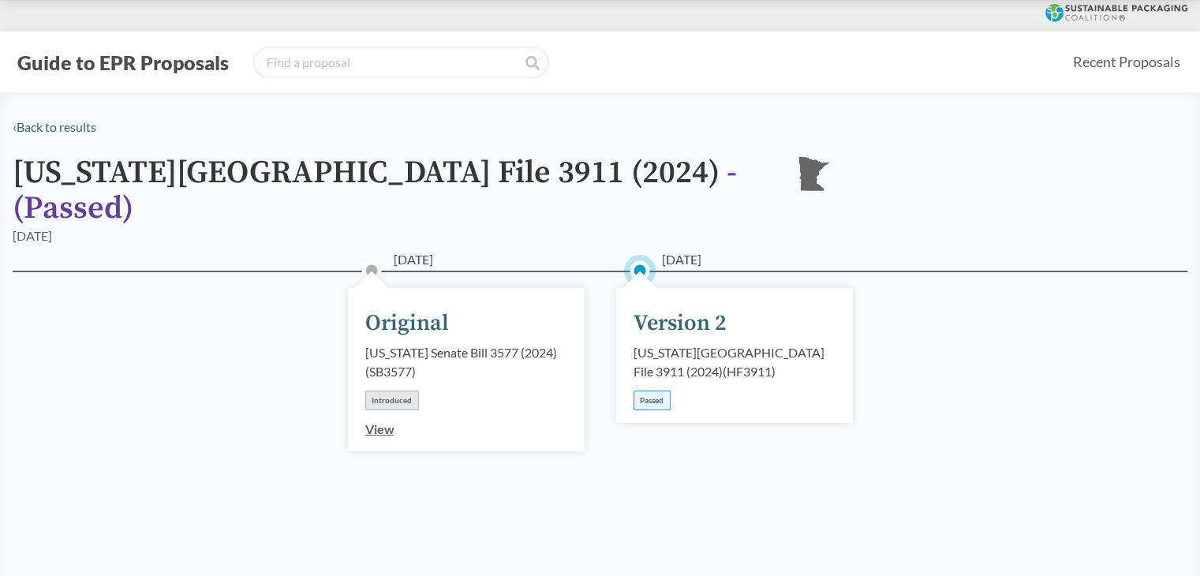
click at [641, 263] on circle at bounding box center [640, 271] width 16 height 16
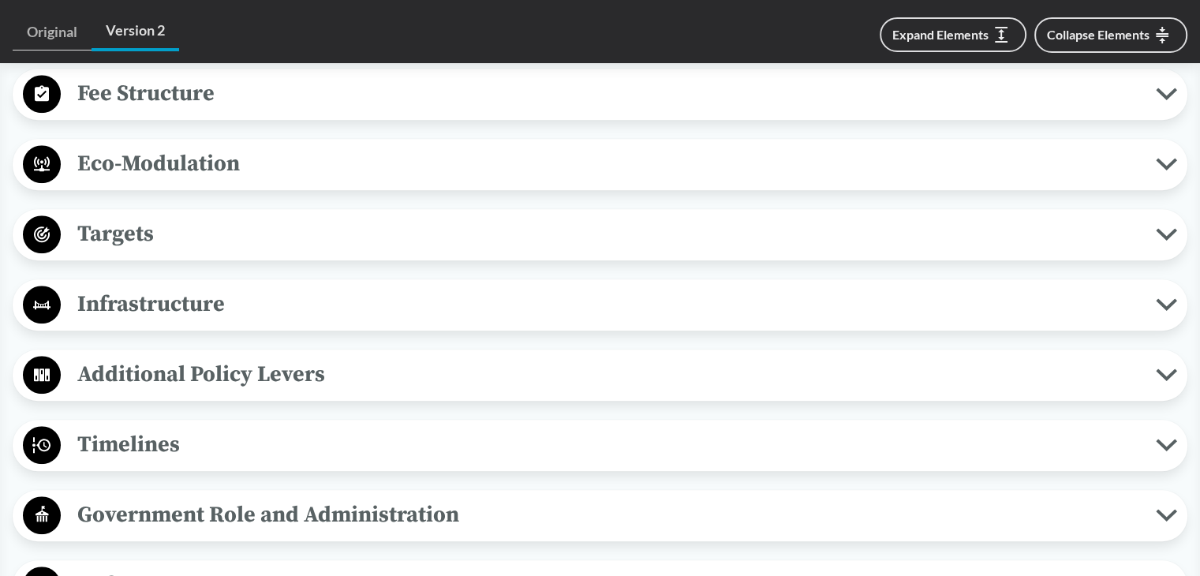
scroll to position [1025, 0]
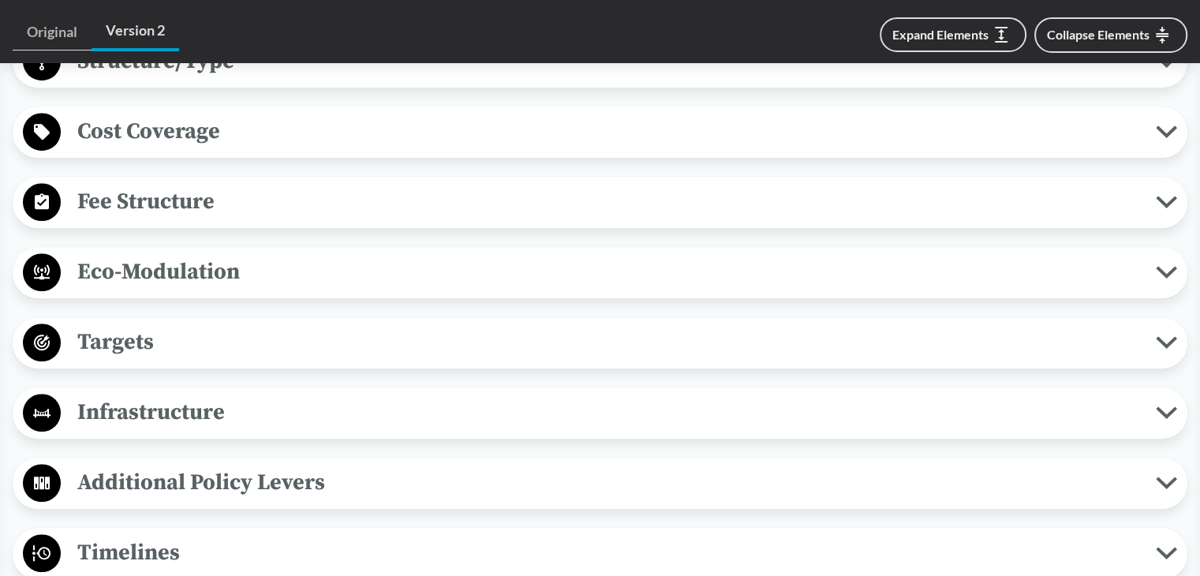
click at [199, 331] on span "Targets" at bounding box center [608, 341] width 1095 height 35
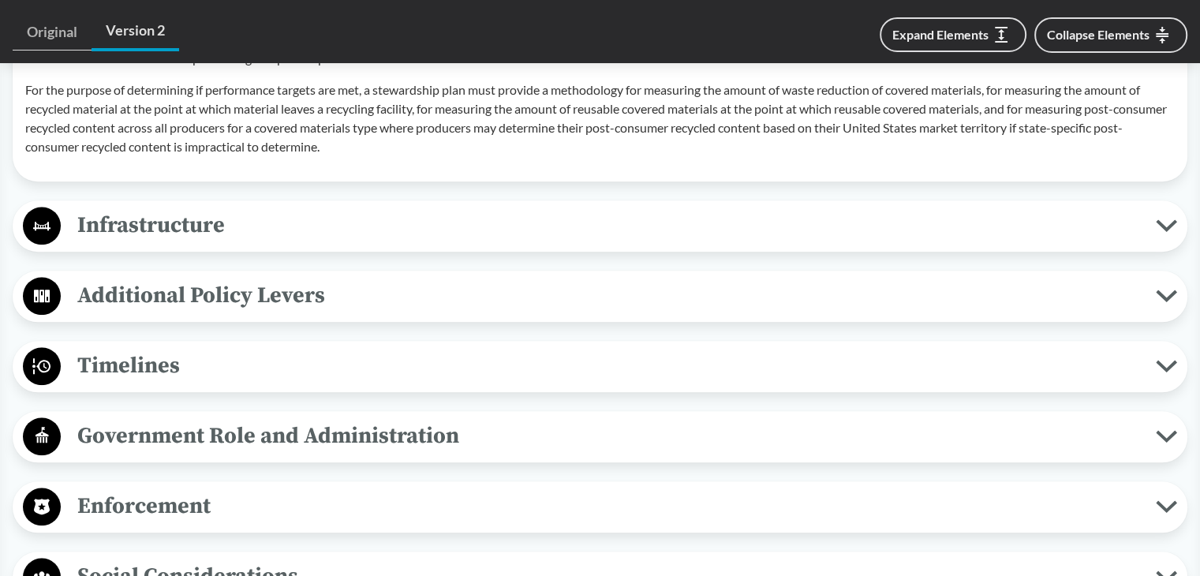
scroll to position [1578, 0]
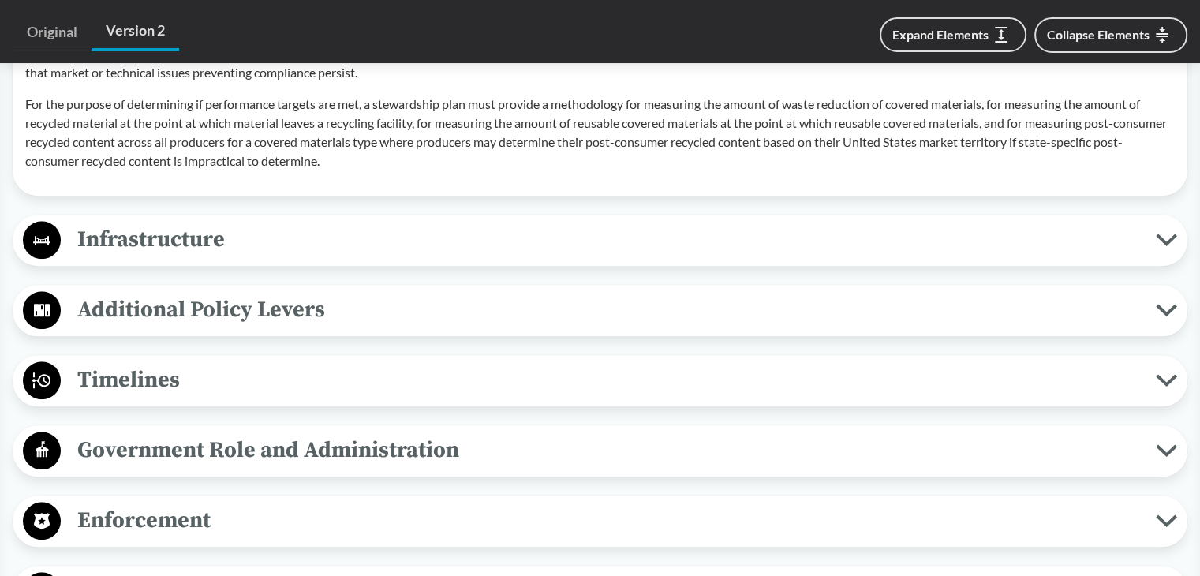
click at [204, 222] on span "Infrastructure" at bounding box center [608, 239] width 1095 height 35
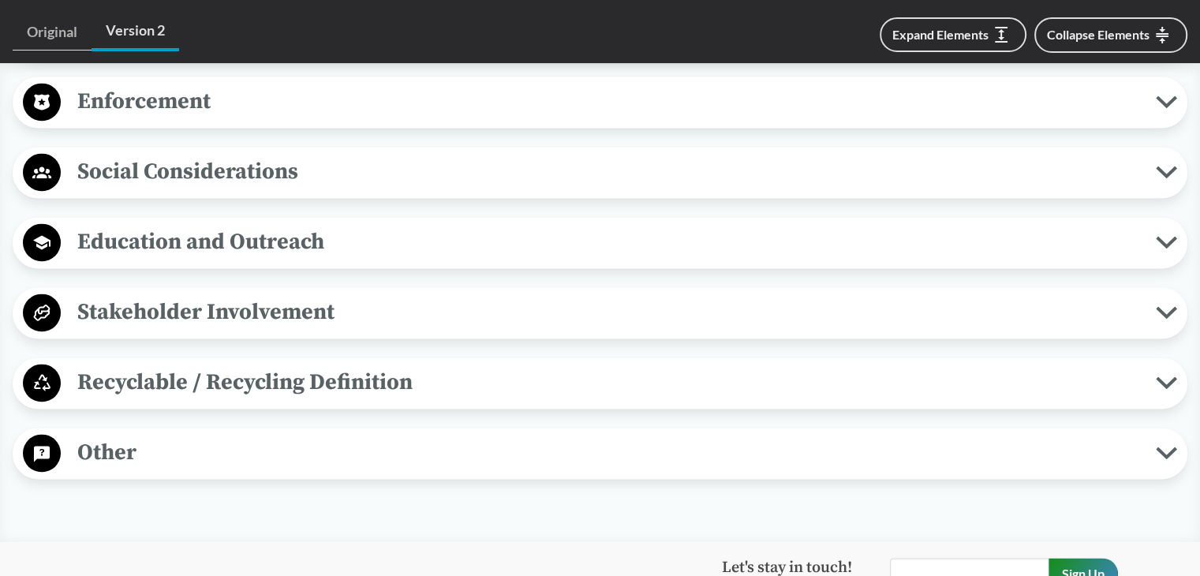
scroll to position [2130, 0]
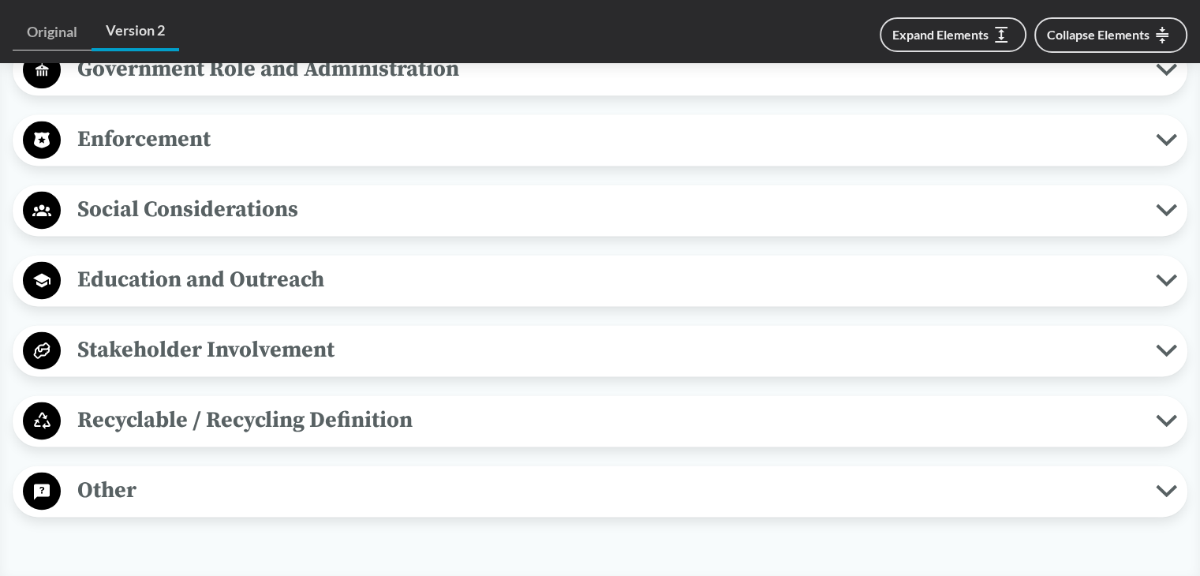
click at [248, 266] on span "Education and Outreach" at bounding box center [608, 279] width 1095 height 35
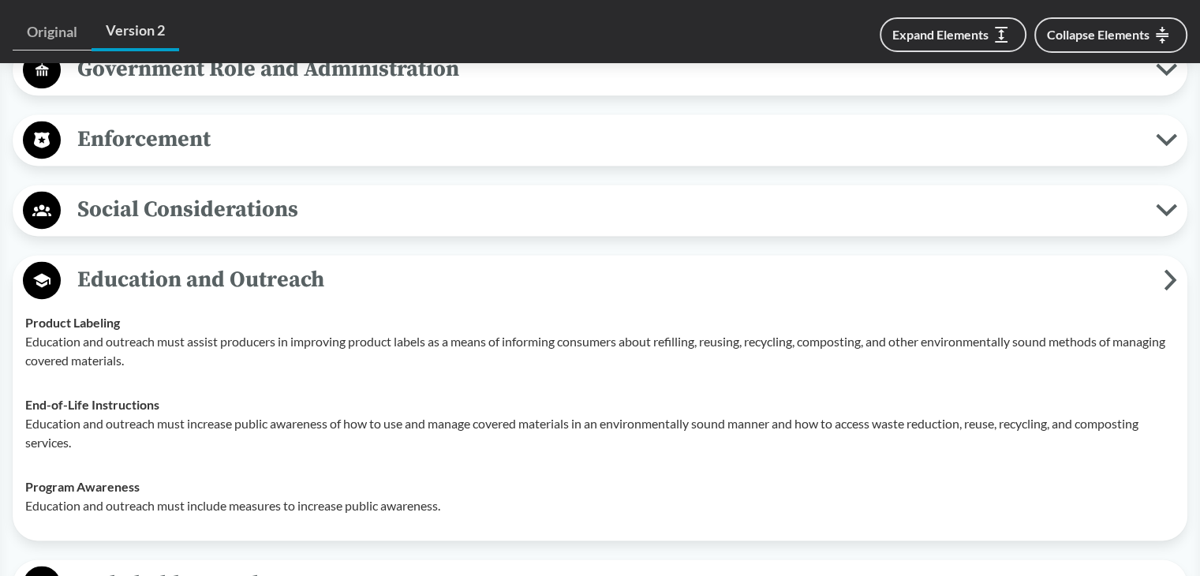
click at [230, 200] on span "Social Considerations" at bounding box center [608, 209] width 1095 height 35
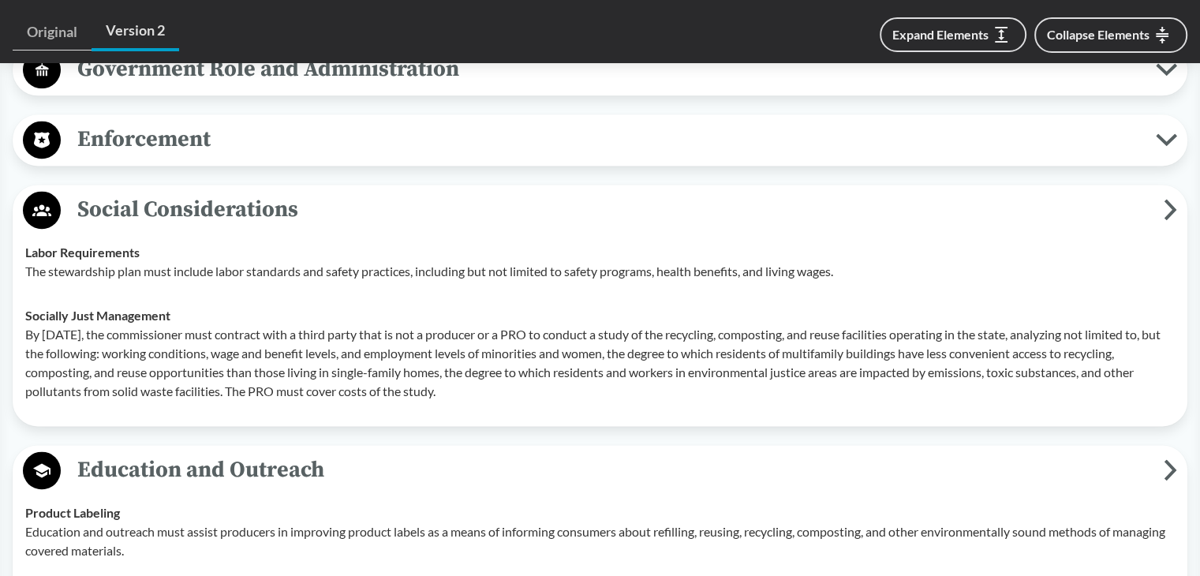
click at [221, 140] on span "Enforcement" at bounding box center [608, 138] width 1095 height 35
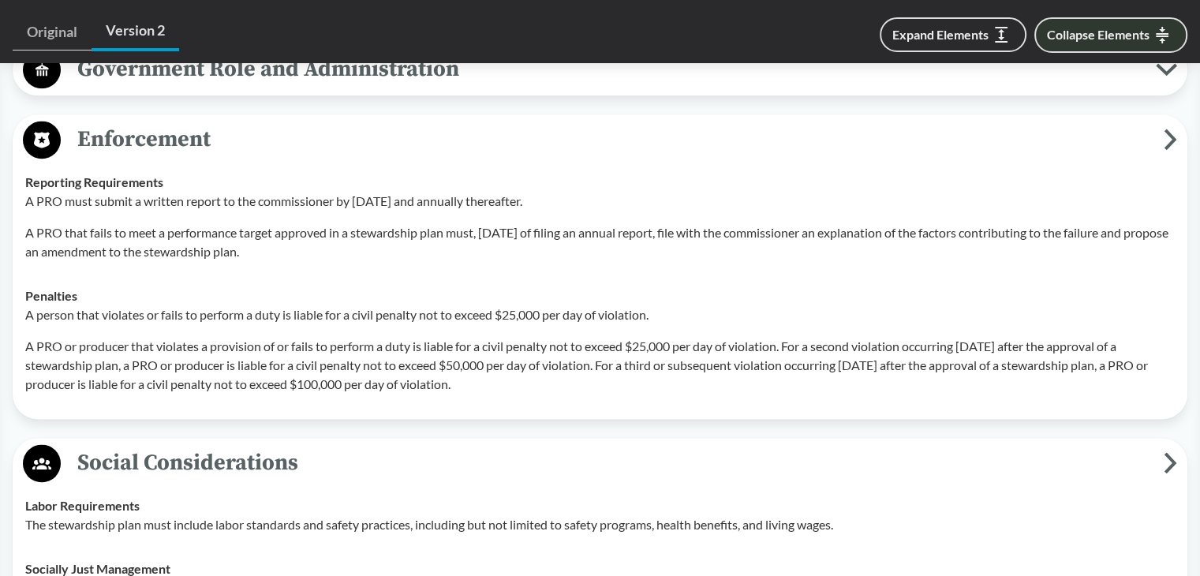
click at [1087, 28] on button "Collapse Elements" at bounding box center [1110, 34] width 153 height 35
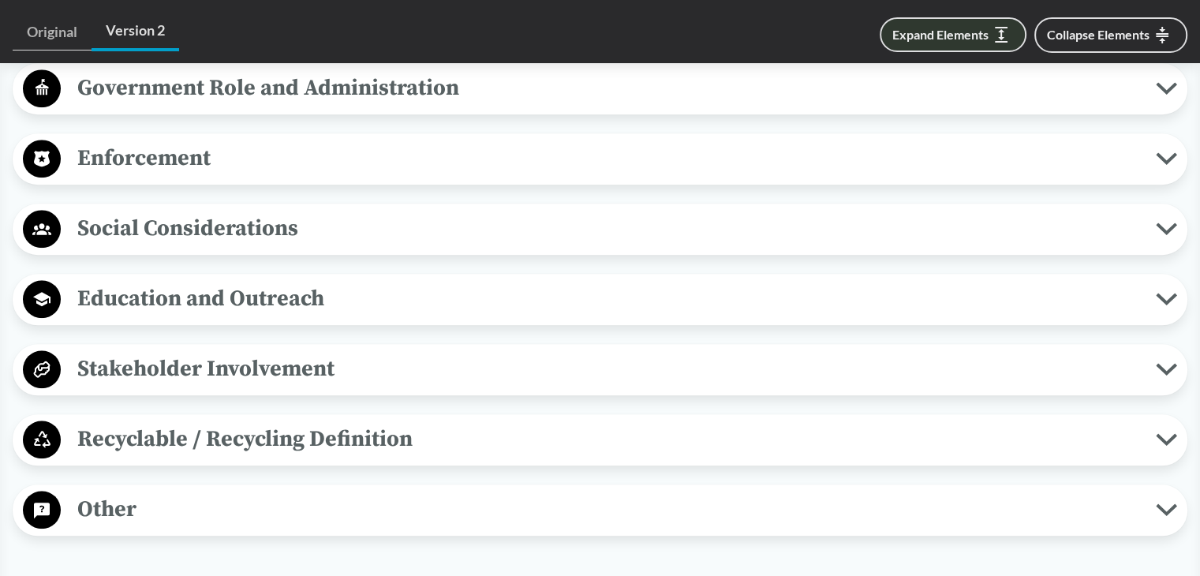
click at [1005, 32] on icon at bounding box center [1001, 35] width 13 height 16
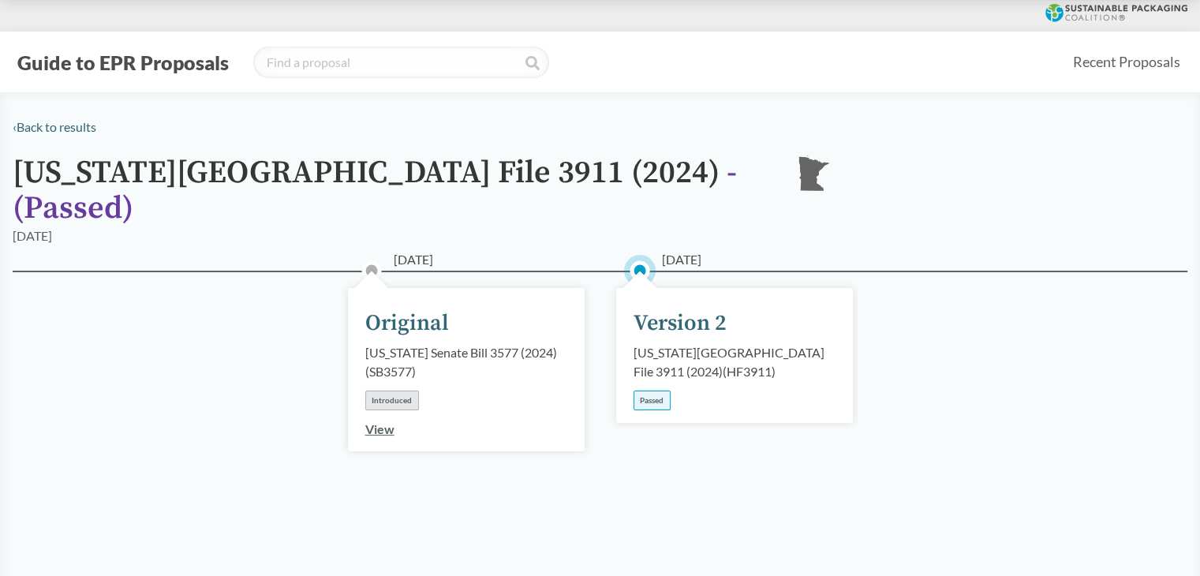
scroll to position [2229, 0]
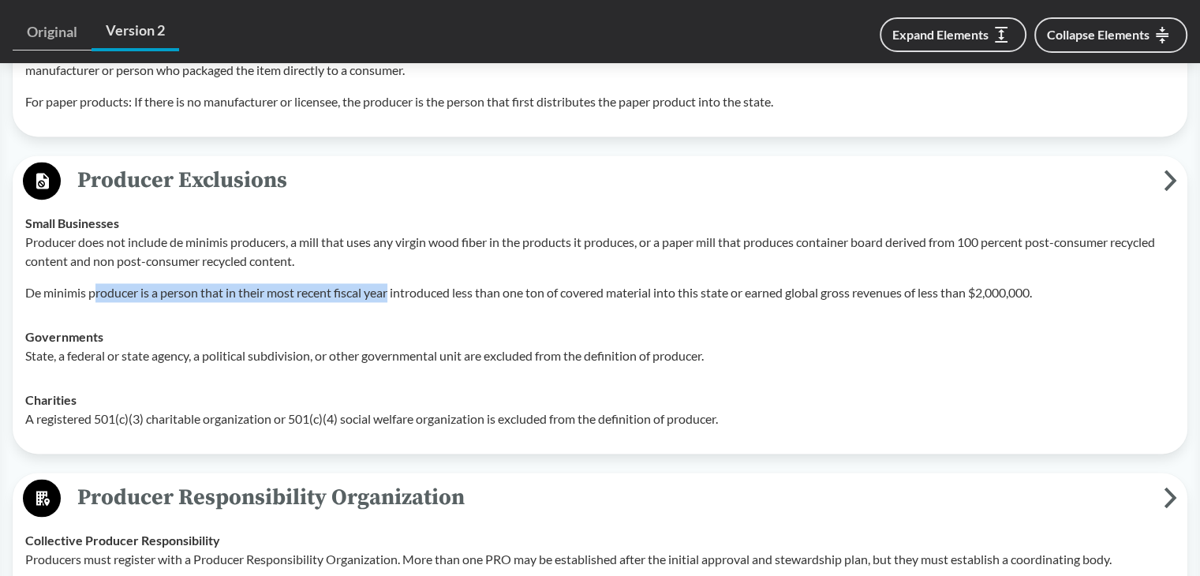
drag, startPoint x: 96, startPoint y: 289, endPoint x: 393, endPoint y: 296, distance: 296.7
click at [393, 296] on p "De minimis producer is a person that in their most recent fiscal year introduce…" at bounding box center [599, 292] width 1149 height 19
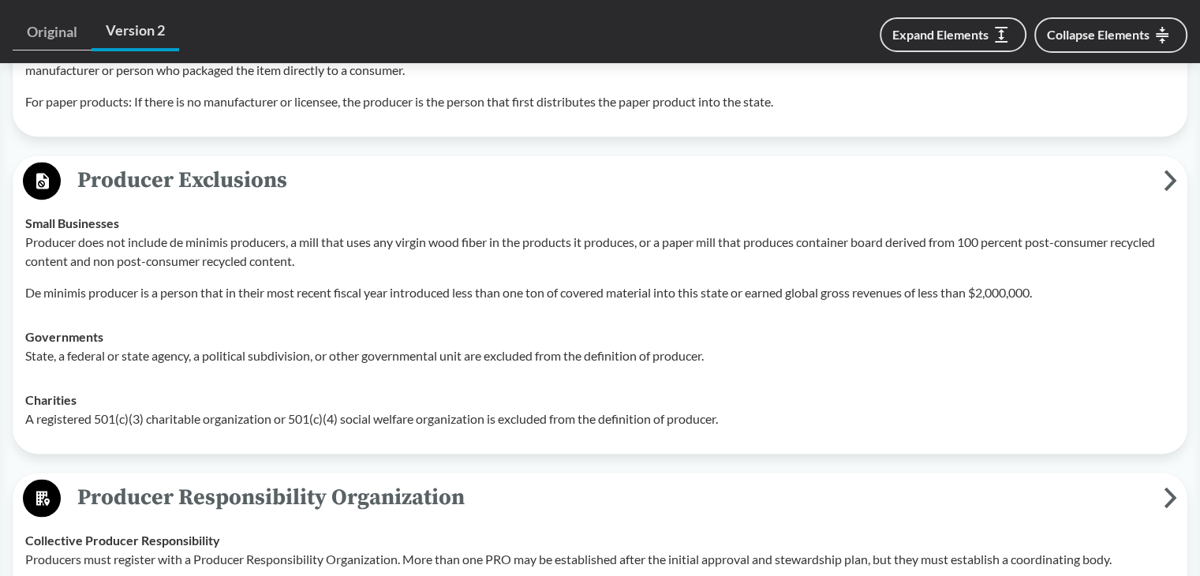
click at [565, 327] on div "Governments State, a federal or state agency, a political subdivision, or other…" at bounding box center [599, 346] width 1149 height 38
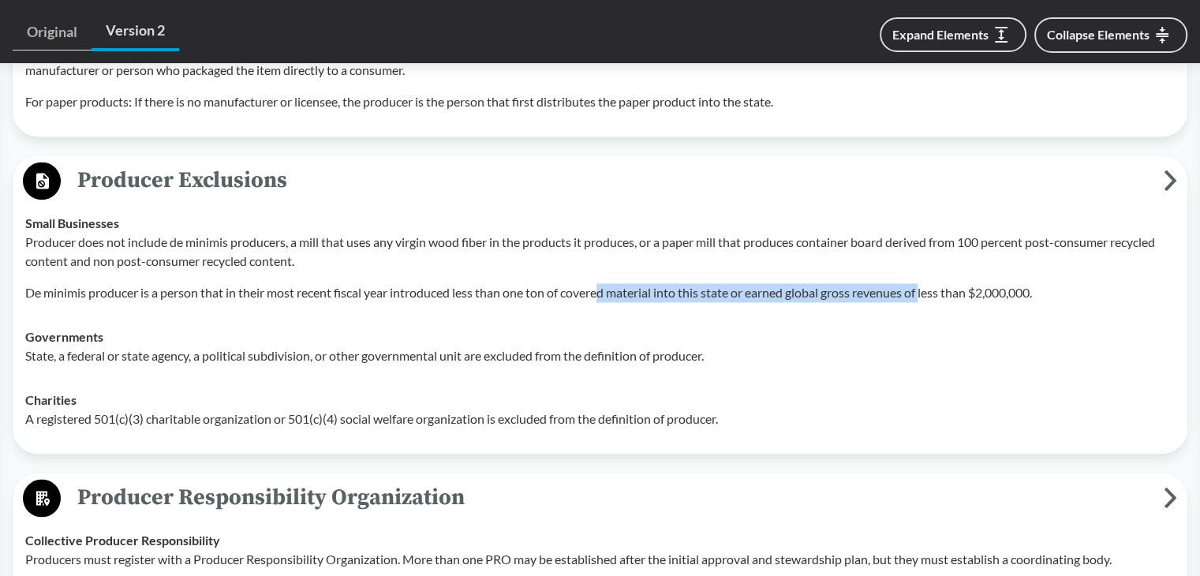
drag, startPoint x: 605, startPoint y: 292, endPoint x: 931, endPoint y: 292, distance: 325.8
click at [931, 292] on p "De minimis producer is a person that in their most recent fiscal year introduce…" at bounding box center [599, 292] width 1149 height 19
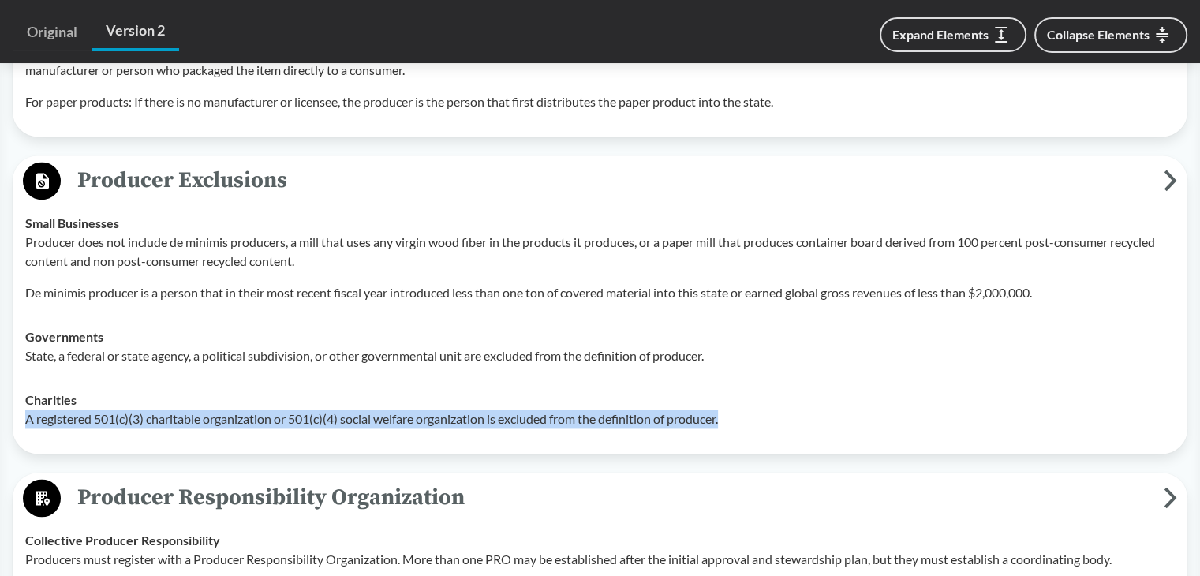
drag, startPoint x: 26, startPoint y: 412, endPoint x: 730, endPoint y: 423, distance: 704.5
click at [730, 423] on p "A registered 501(c)(3) charitable organization or 501(c)(4) social welfare orga…" at bounding box center [599, 418] width 1149 height 19
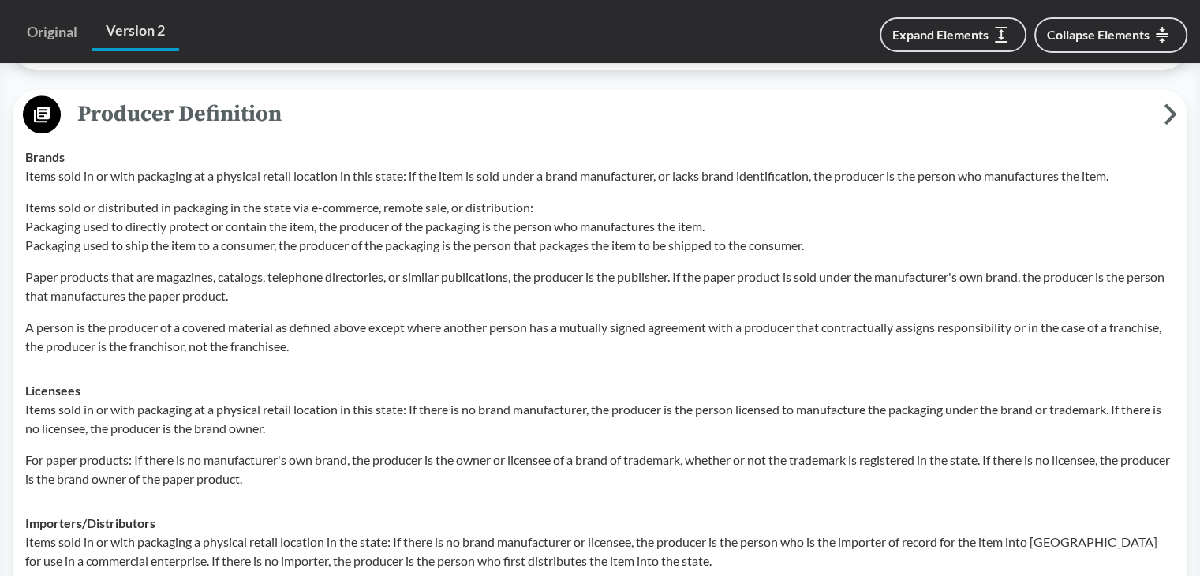
scroll to position [1598, 0]
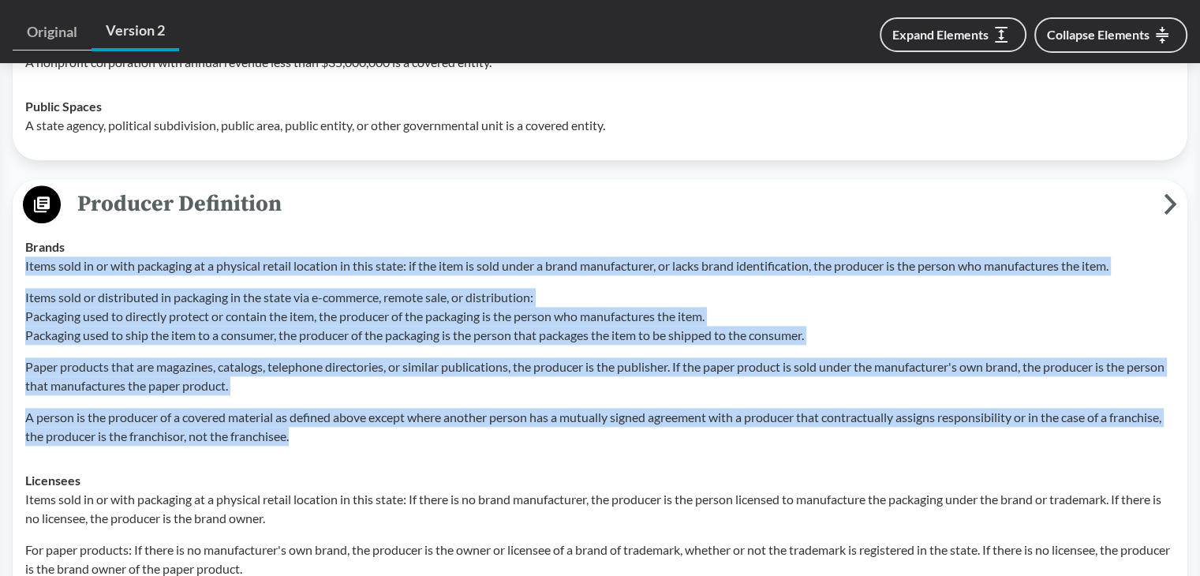
drag, startPoint x: 25, startPoint y: 260, endPoint x: 546, endPoint y: 431, distance: 548.3
click at [548, 431] on div "Items sold in or with packaging at a physical retail location in this state: if…" at bounding box center [599, 350] width 1149 height 189
copy div "Items sold in or with packaging at a physical retail location in this state: if…"
